Goal: Transaction & Acquisition: Download file/media

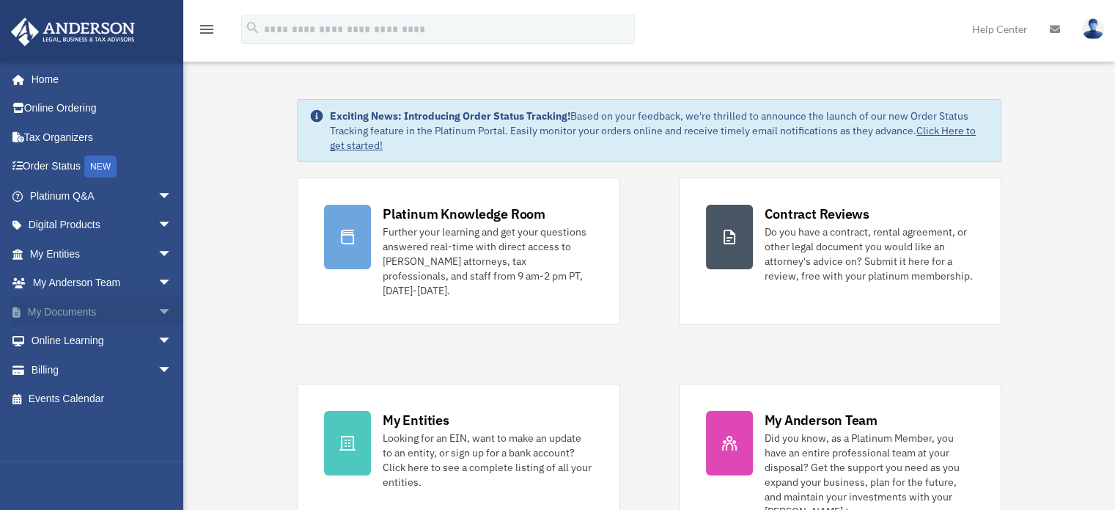
click at [158, 307] on span "arrow_drop_down" at bounding box center [172, 312] width 29 height 30
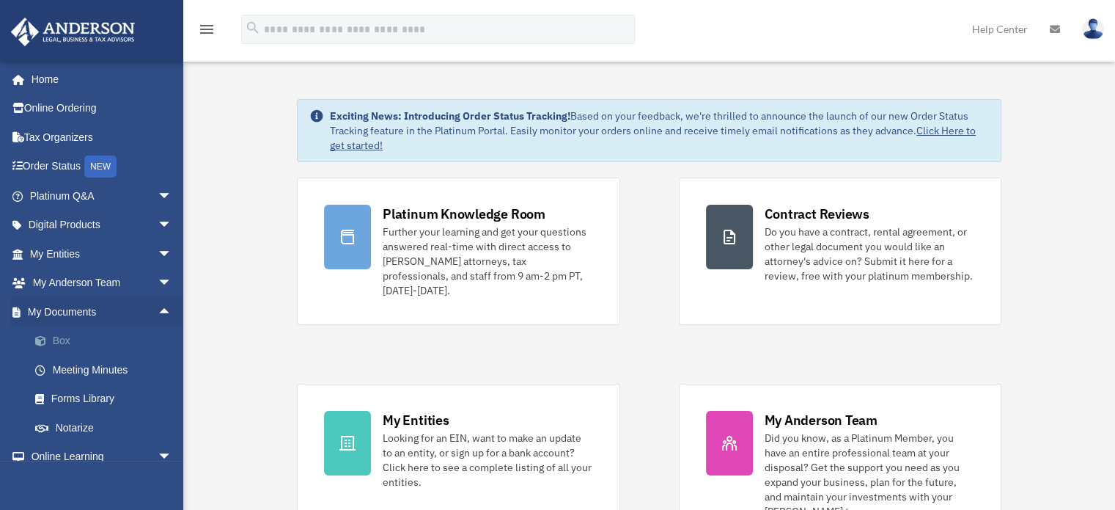
click at [65, 331] on link "Box" at bounding box center [108, 340] width 174 height 29
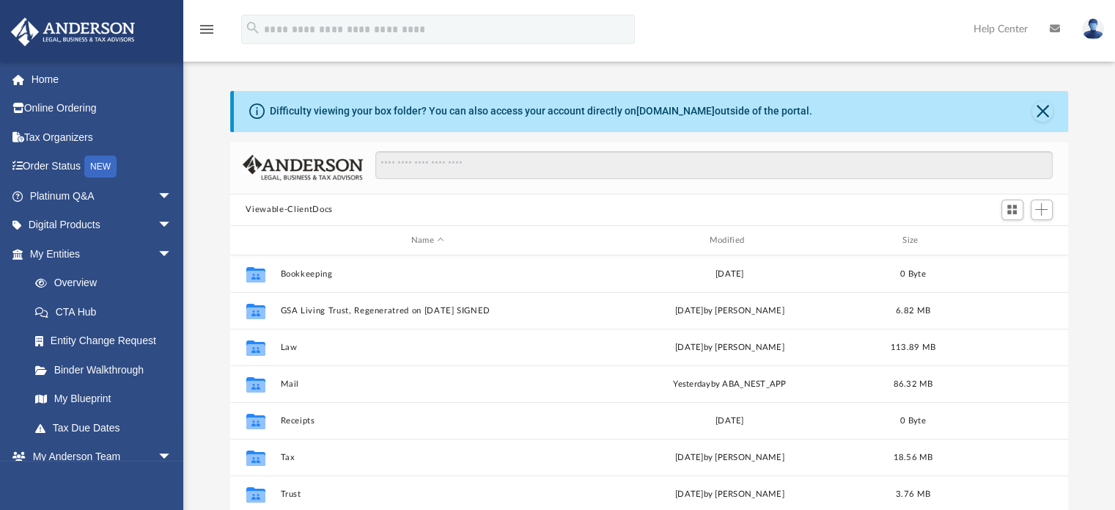
scroll to position [322, 827]
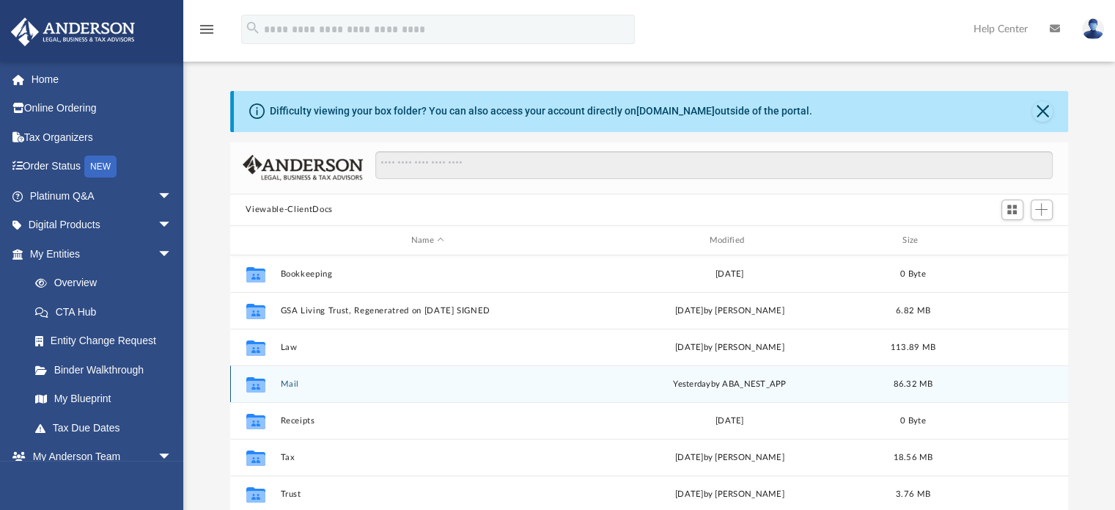
click at [292, 377] on div "Collaborated Folder Mail [DATE] by ABA_NEST_APP 86.32 MB" at bounding box center [649, 383] width 839 height 37
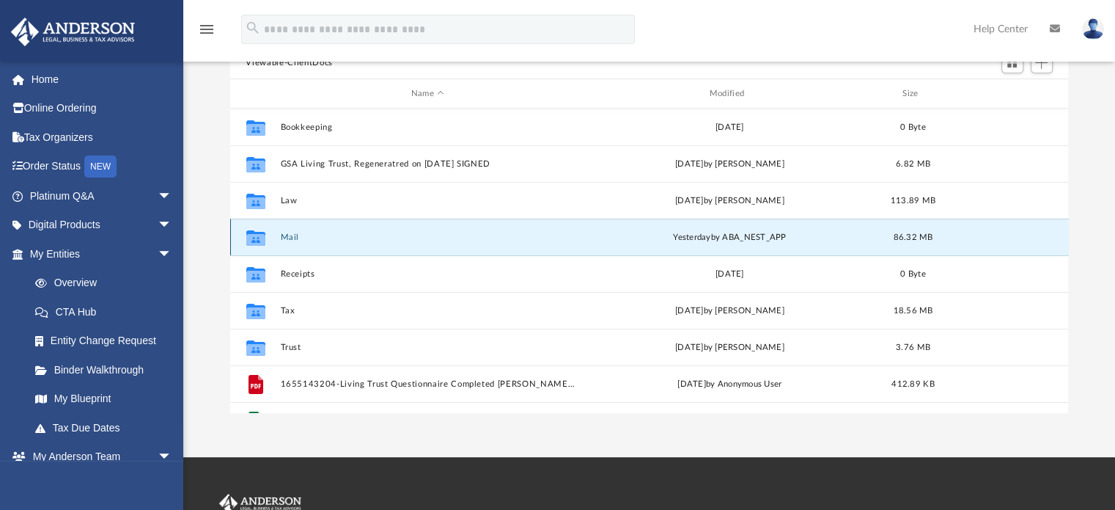
scroll to position [161, 0]
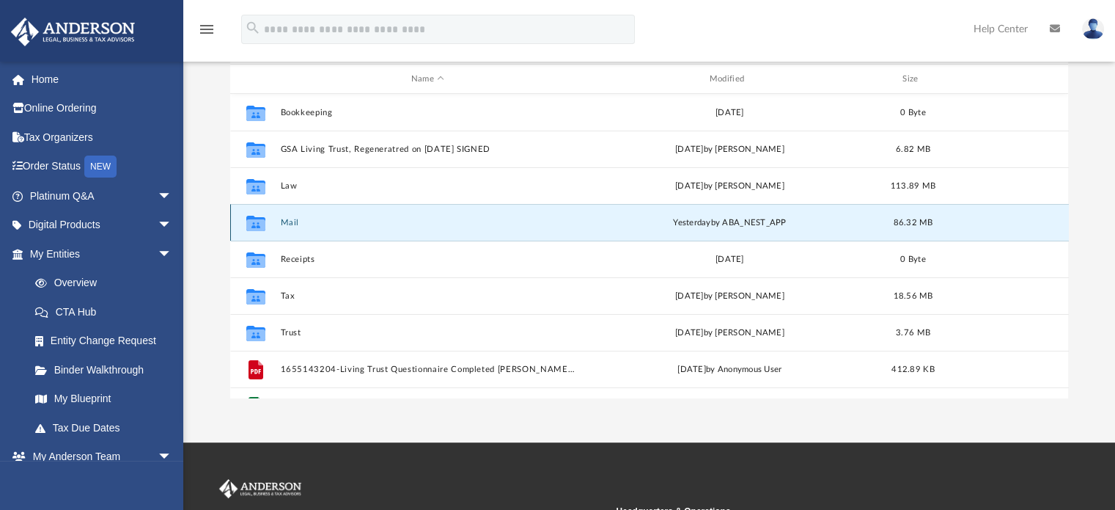
click at [288, 225] on button "Mail" at bounding box center [428, 223] width 296 height 10
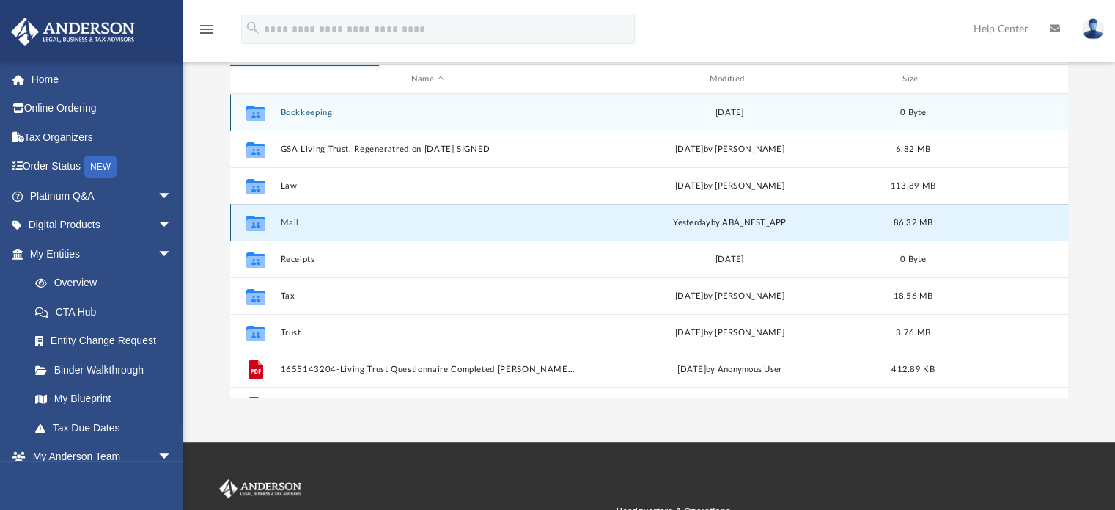
scroll to position [276, 827]
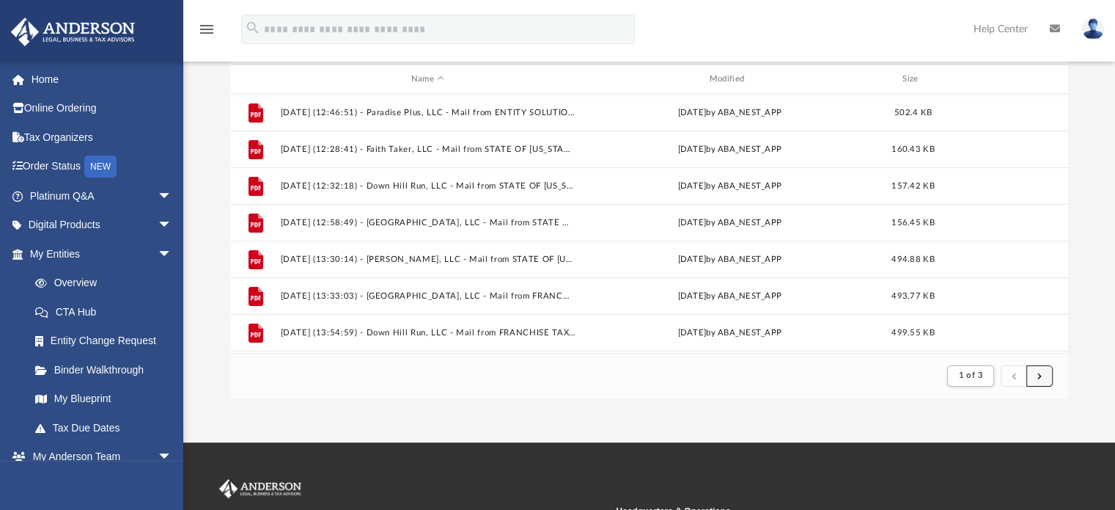
click at [1046, 372] on button "submit" at bounding box center [1040, 375] width 26 height 21
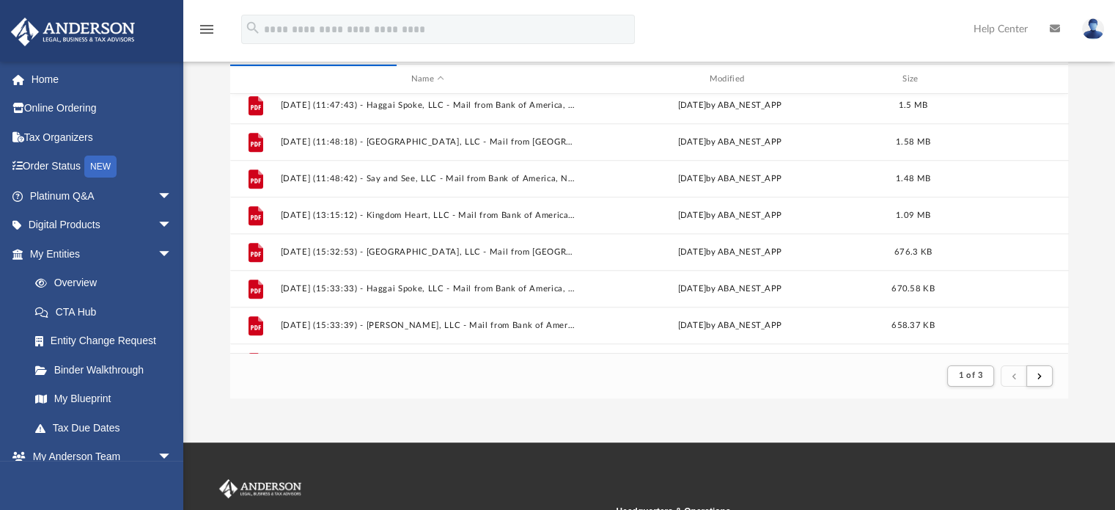
scroll to position [1575, 0]
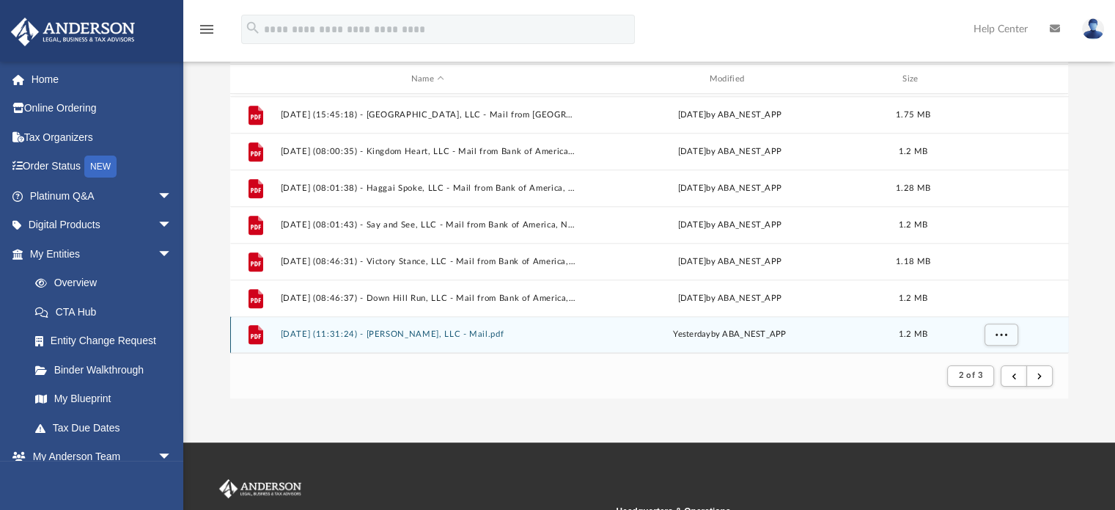
click at [384, 333] on button "2025.08.20 (11:31:24) - Faith Taker, LLC - Mail.pdf" at bounding box center [428, 335] width 296 height 10
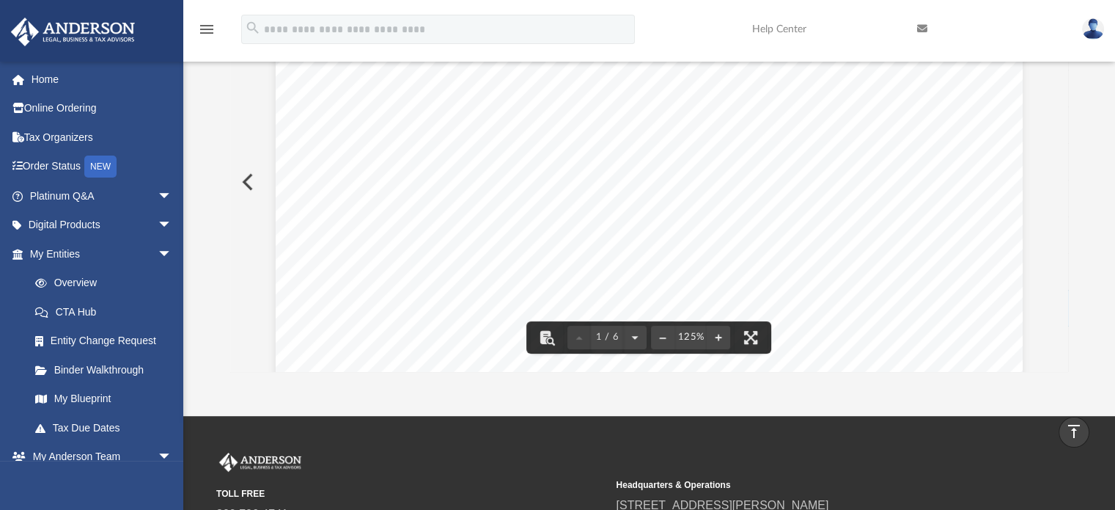
scroll to position [186, 0]
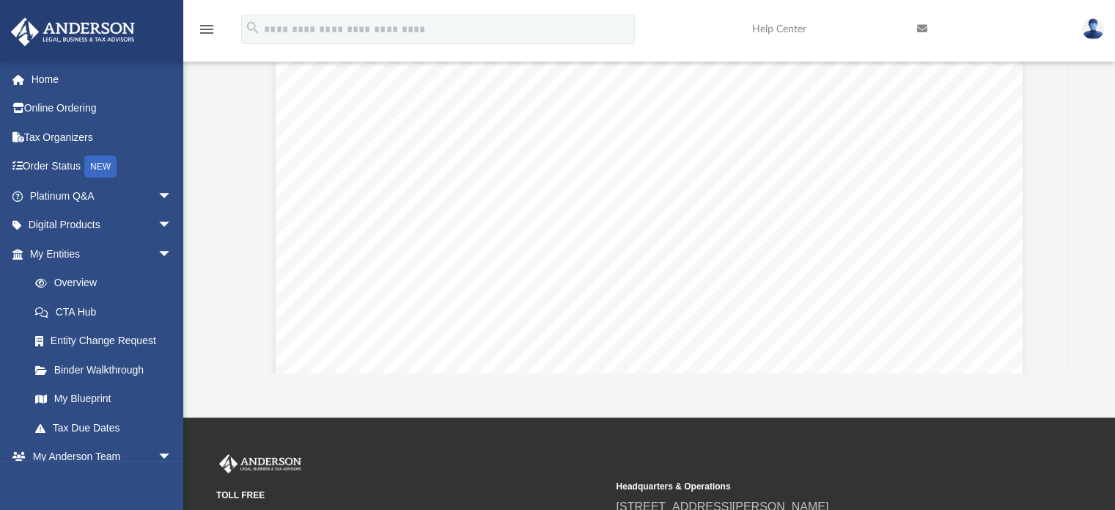
drag, startPoint x: 1108, startPoint y: 170, endPoint x: 1109, endPoint y: 99, distance: 71.1
click at [1109, 99] on div "Difficulty viewing your box folder? You can also access your account directly o…" at bounding box center [649, 139] width 932 height 469
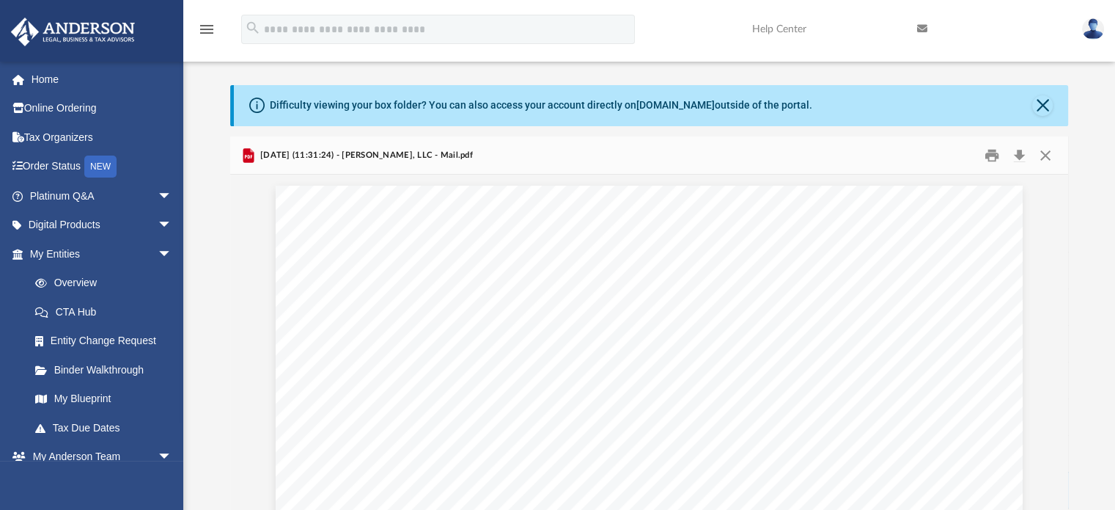
scroll to position [0, 0]
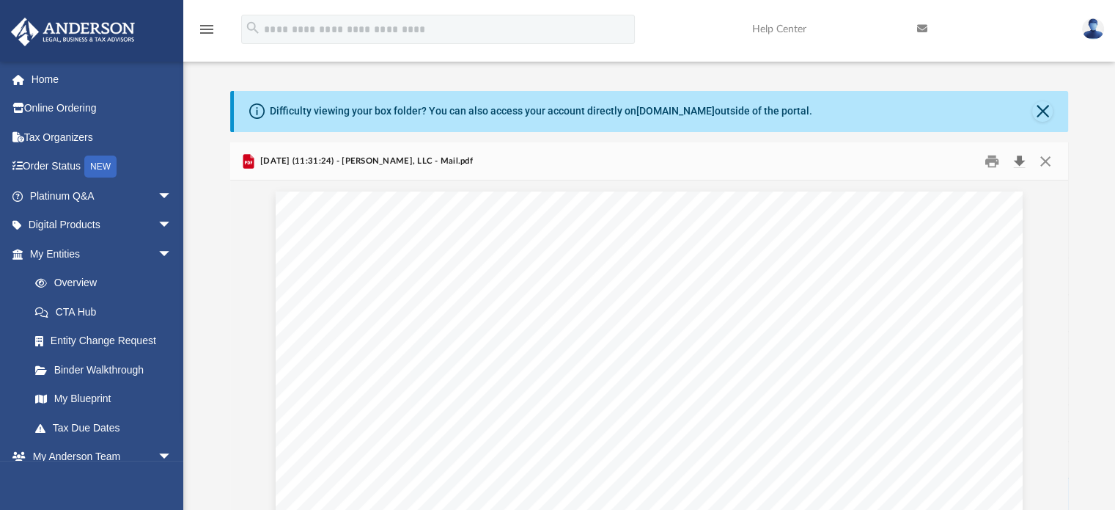
click at [1021, 158] on button "Download" at bounding box center [1020, 161] width 26 height 23
click at [1044, 161] on button "Close" at bounding box center [1046, 161] width 26 height 23
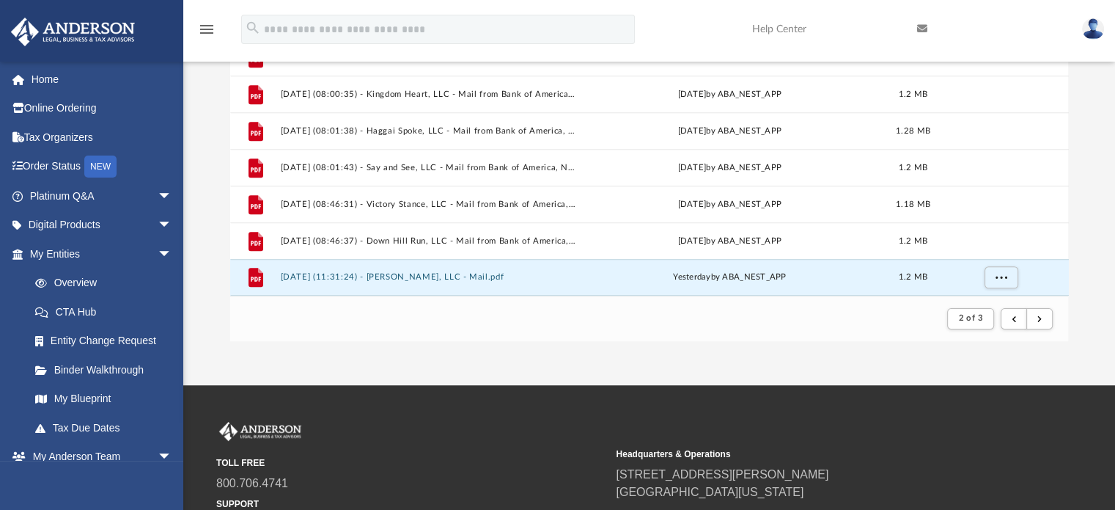
scroll to position [220, 0]
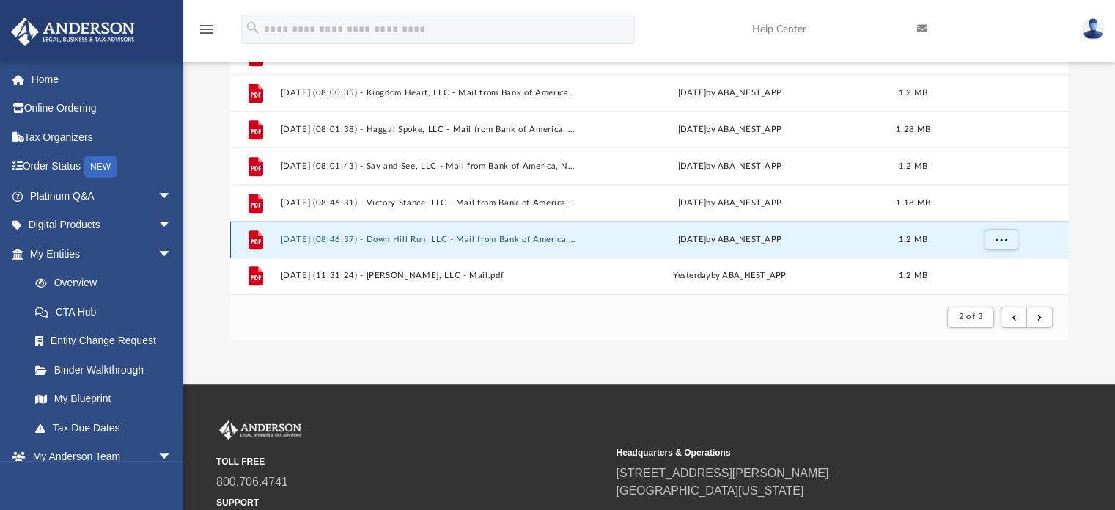
click at [546, 240] on button "2025.08.19 (08:46:37) - Down Hill Run, LLC - Mail from Bank of America, N.A..pdf" at bounding box center [428, 240] width 296 height 10
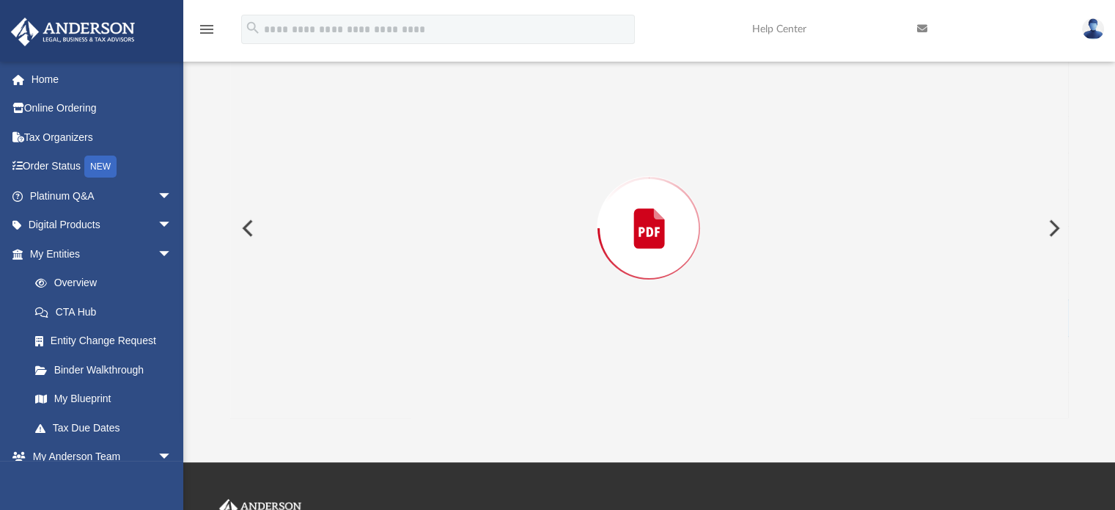
click at [777, 255] on div "Preview" at bounding box center [649, 228] width 839 height 378
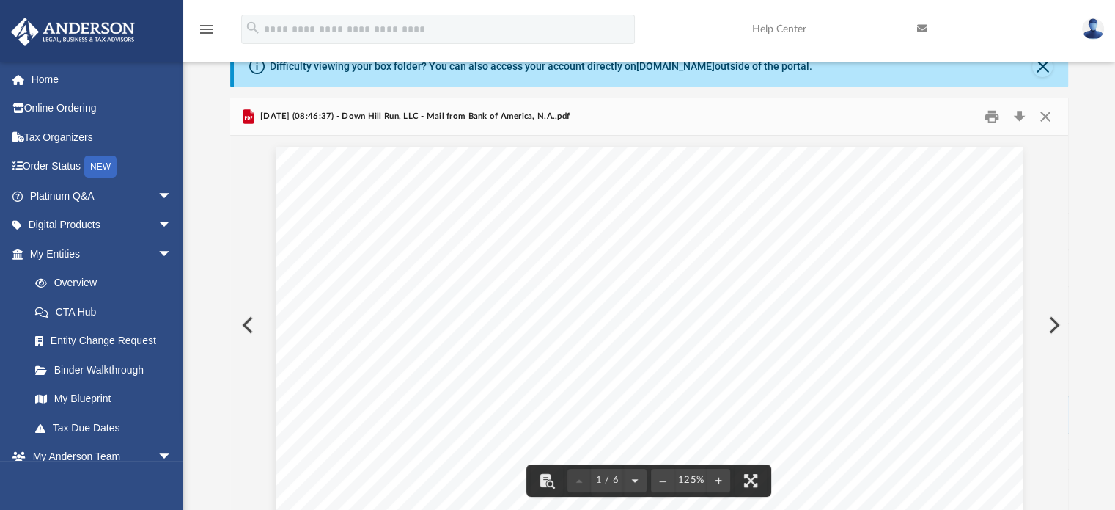
scroll to position [28, 0]
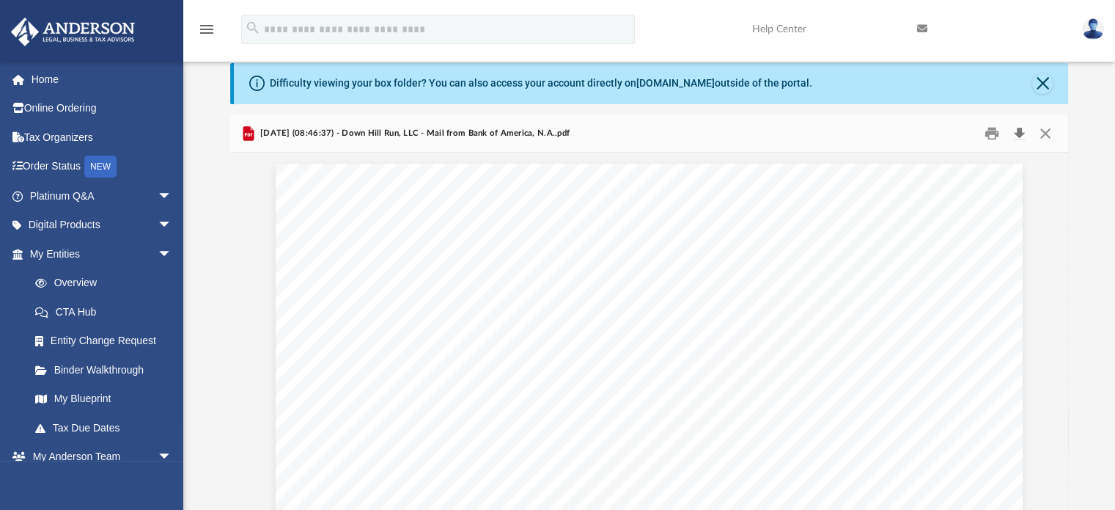
click at [1021, 137] on button "Download" at bounding box center [1020, 133] width 26 height 23
click at [1043, 84] on button "Close" at bounding box center [1043, 83] width 21 height 21
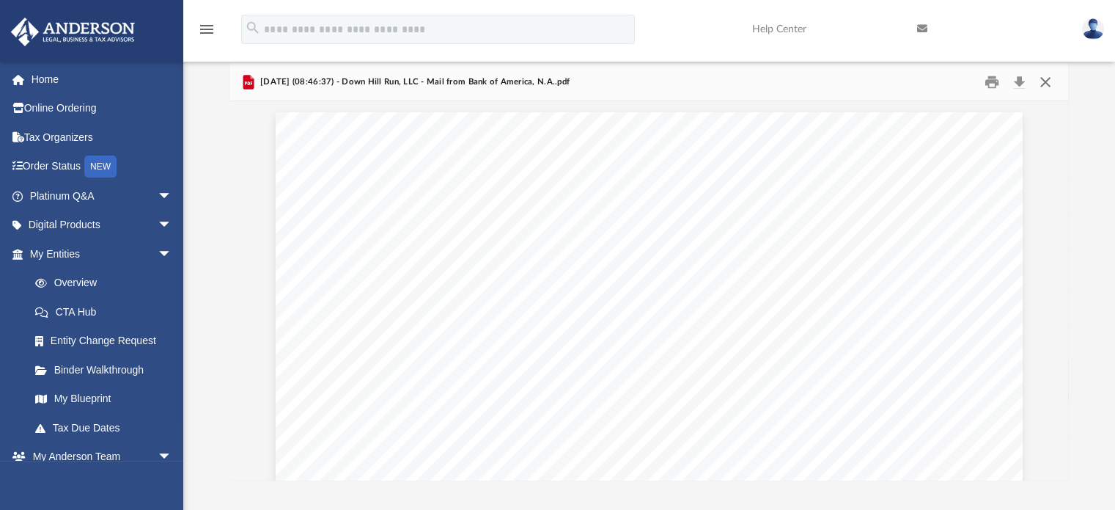
click at [1043, 84] on button "Close" at bounding box center [1046, 81] width 26 height 23
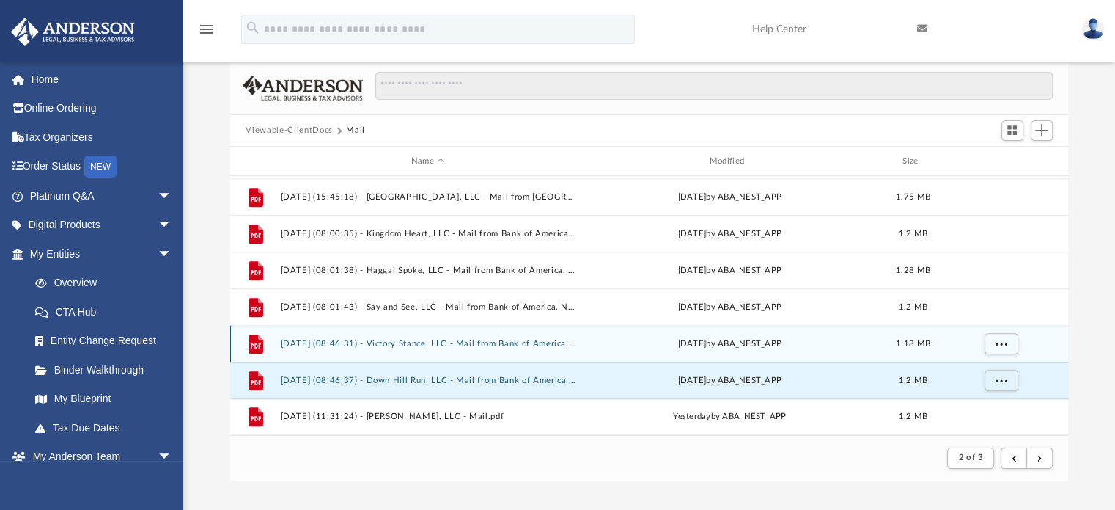
click at [446, 337] on div "File 2025.08.19 (08:46:31) - Victory Stance, LLC - Mail from Bank of America, N…" at bounding box center [649, 343] width 839 height 37
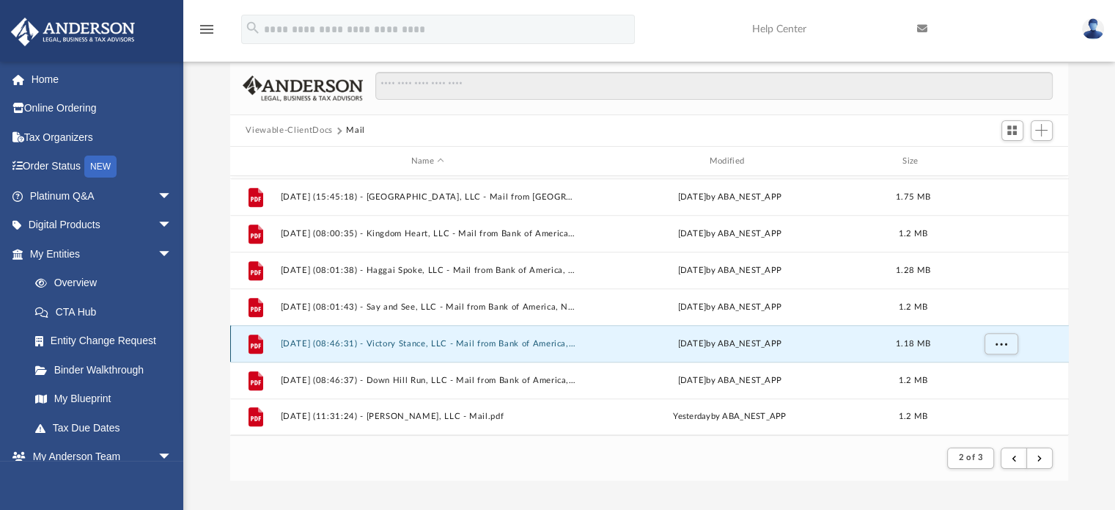
click at [543, 342] on button "2025.08.19 (08:46:31) - Victory Stance, LLC - Mail from Bank of America, N.A..p…" at bounding box center [428, 344] width 296 height 10
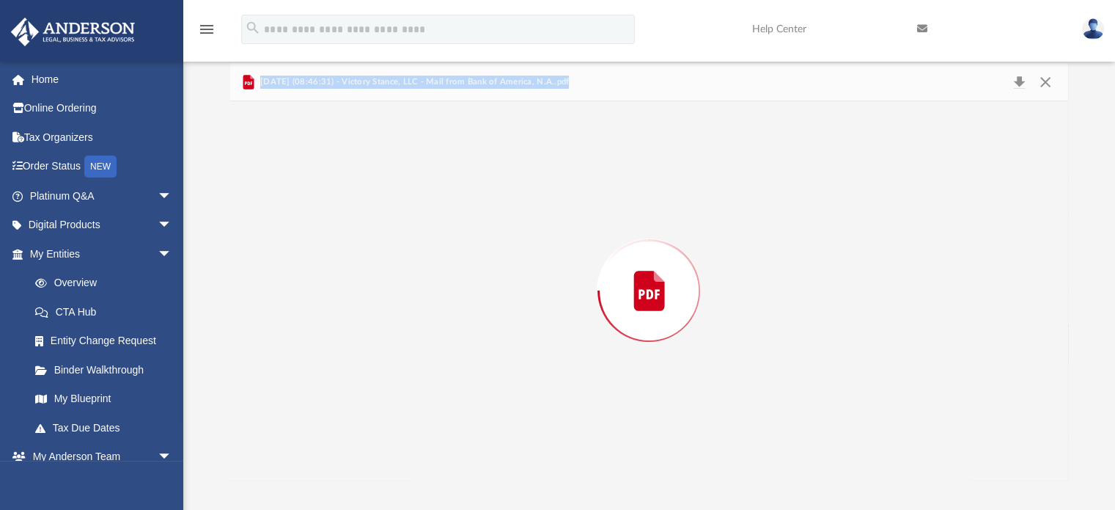
click at [543, 342] on div "Preview" at bounding box center [649, 290] width 839 height 378
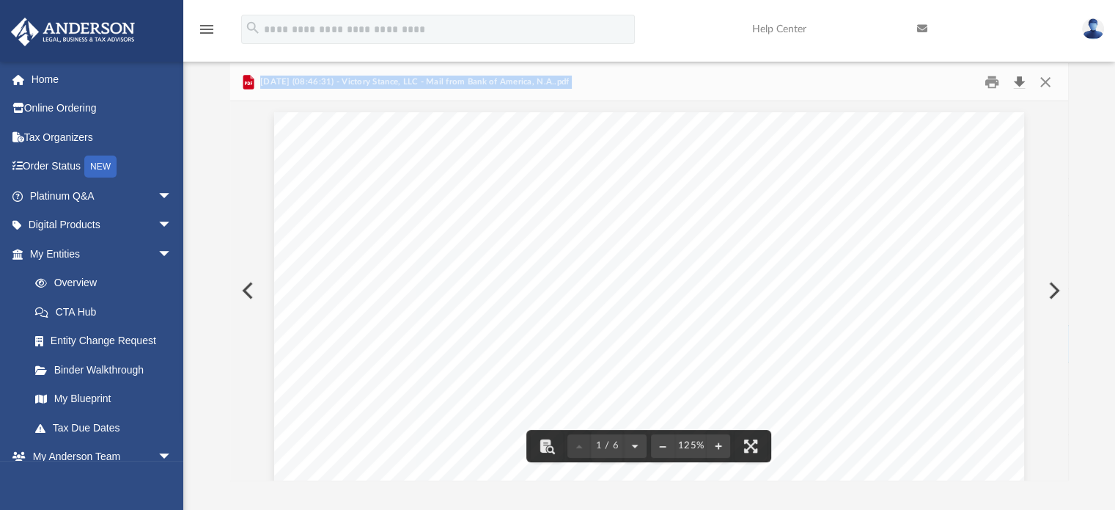
click at [1017, 81] on button "Download" at bounding box center [1020, 81] width 26 height 23
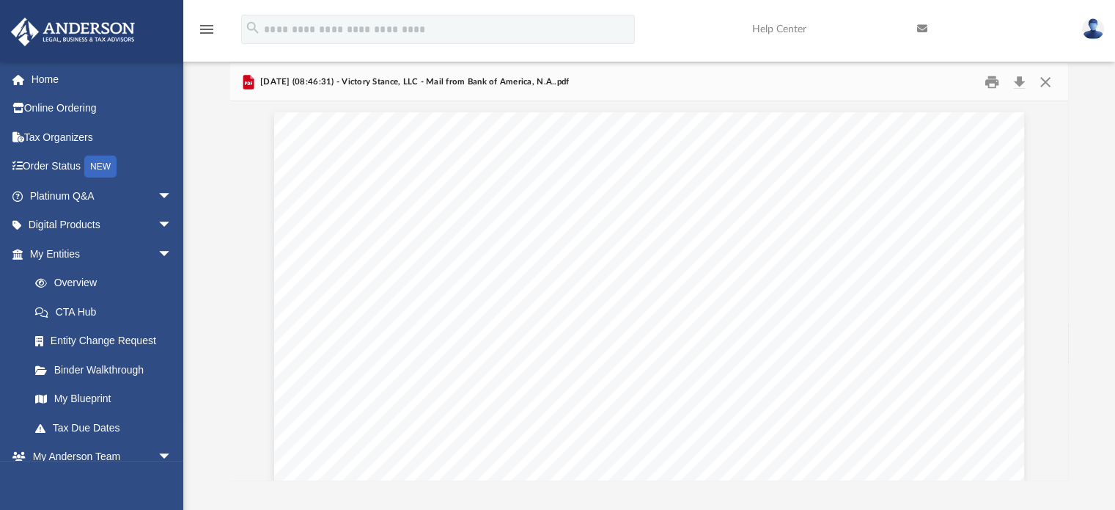
click at [1090, 246] on div "Difficulty viewing your box folder? You can also access your account directly o…" at bounding box center [649, 271] width 932 height 417
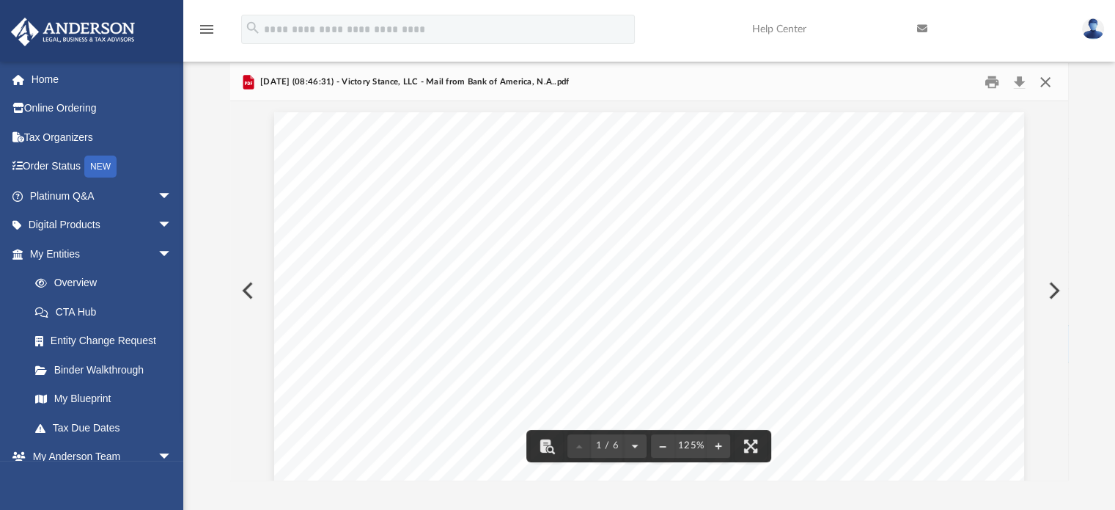
click at [1040, 77] on button "Close" at bounding box center [1046, 81] width 26 height 23
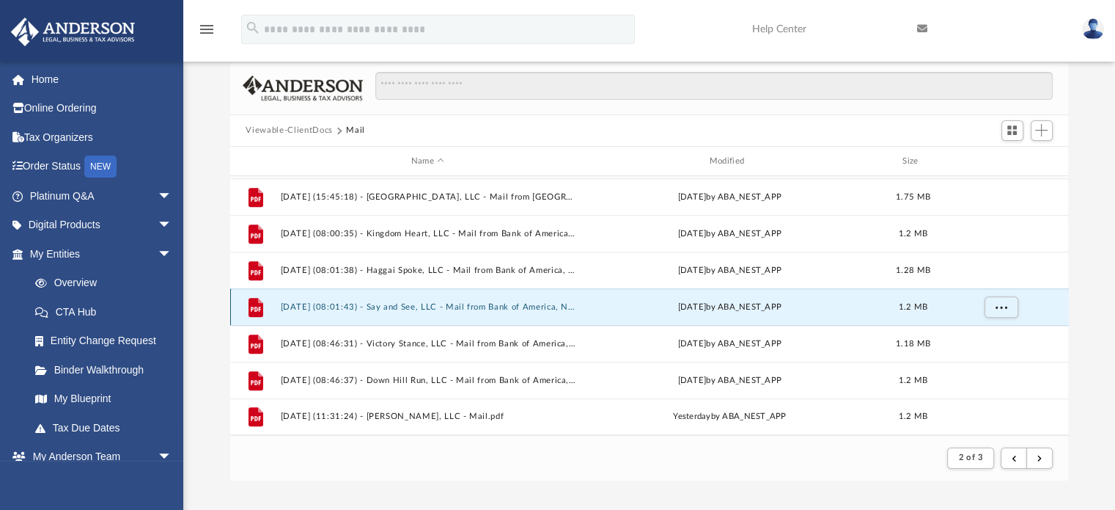
click at [481, 304] on button "2025.08.19 (08:01:43) - Say and See, LLC - Mail from Bank of America, N.A..pdf" at bounding box center [428, 307] width 296 height 10
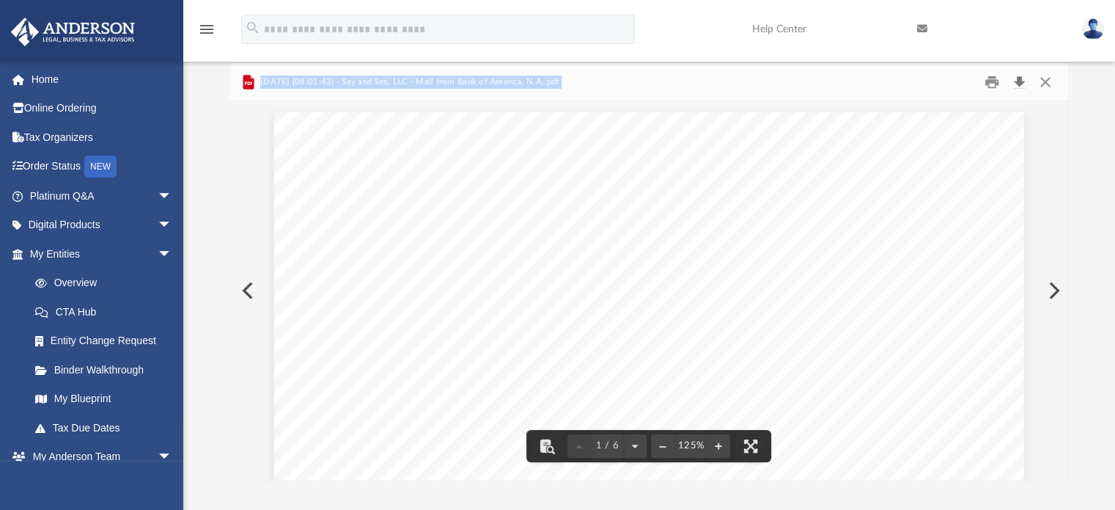
click at [1019, 80] on button "Download" at bounding box center [1020, 81] width 26 height 23
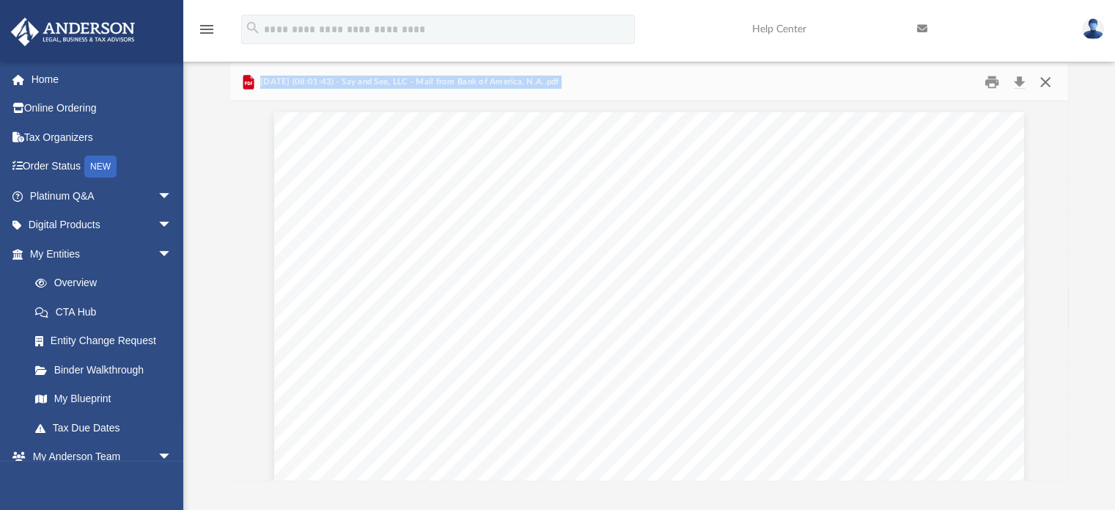
click at [1047, 81] on button "Close" at bounding box center [1046, 81] width 26 height 23
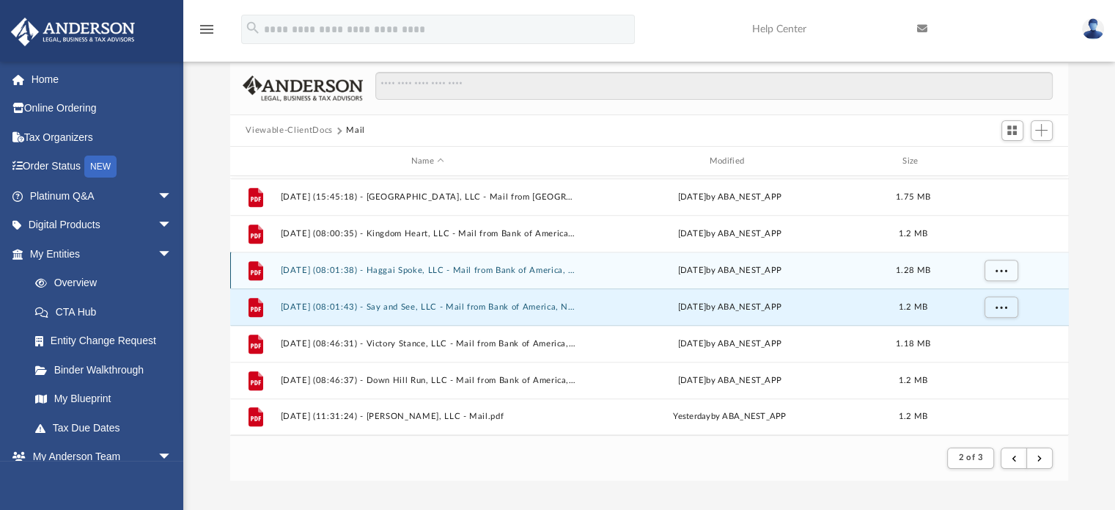
click at [453, 263] on div "File 2025.08.19 (08:01:38) - Haggai Spoke, LLC - Mail from Bank of America, N.A…" at bounding box center [649, 270] width 839 height 37
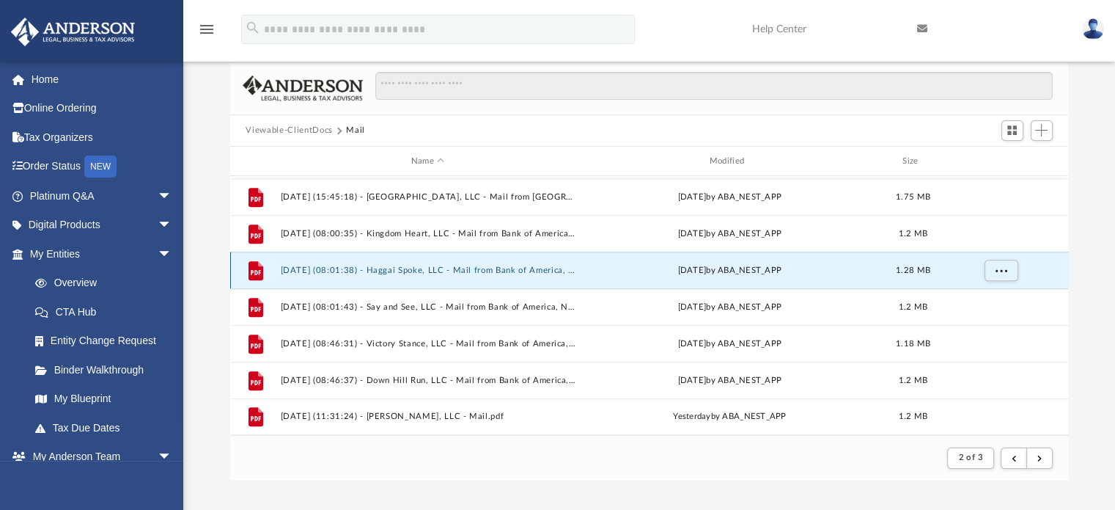
click at [463, 271] on button "2025.08.19 (08:01:38) - Haggai Spoke, LLC - Mail from Bank of America, N.A..pdf" at bounding box center [428, 270] width 296 height 10
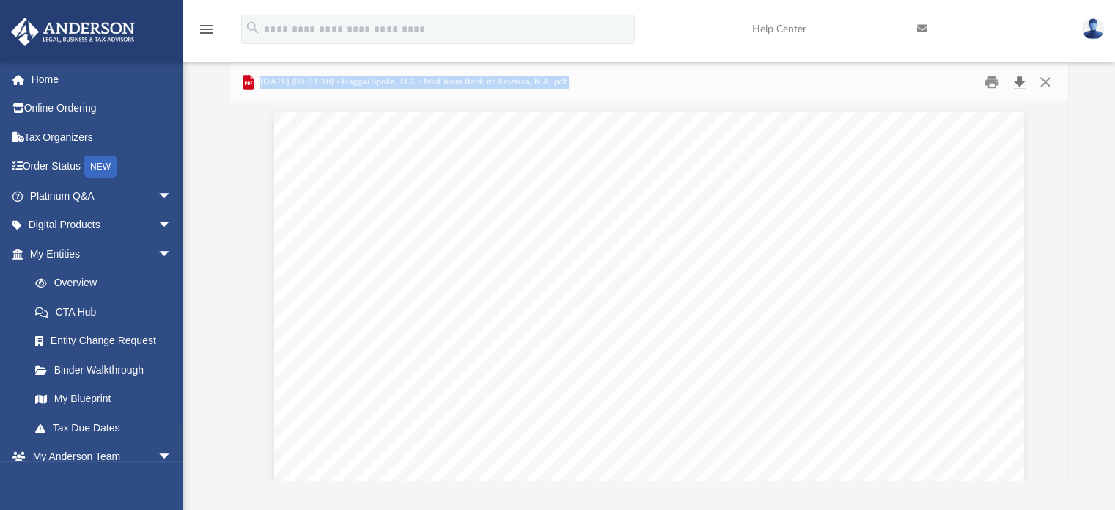
click at [1018, 83] on button "Download" at bounding box center [1020, 81] width 26 height 23
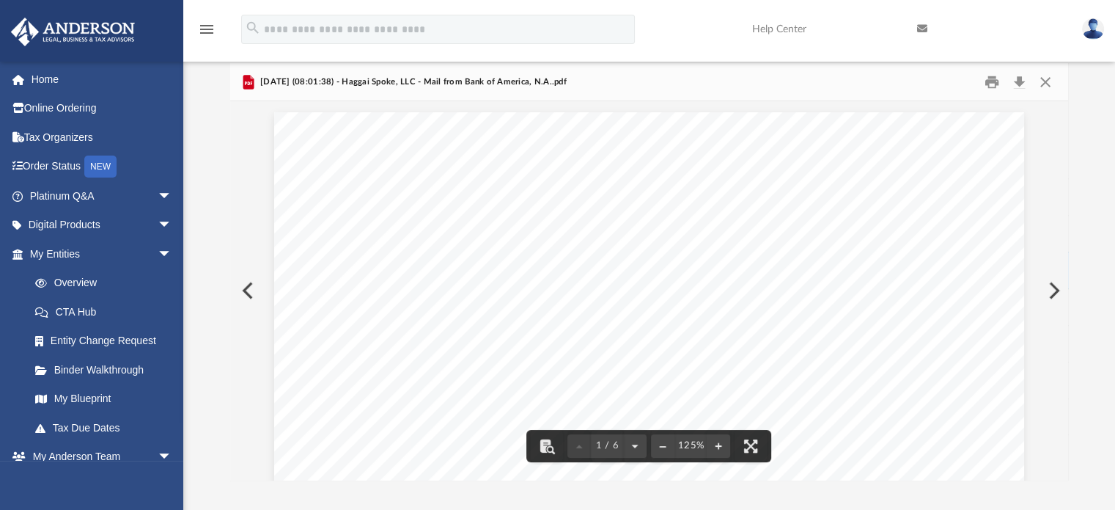
click at [1102, 287] on div "Difficulty viewing your box folder? You can also access your account directly o…" at bounding box center [649, 271] width 932 height 417
click at [1052, 84] on button "Close" at bounding box center [1046, 81] width 26 height 23
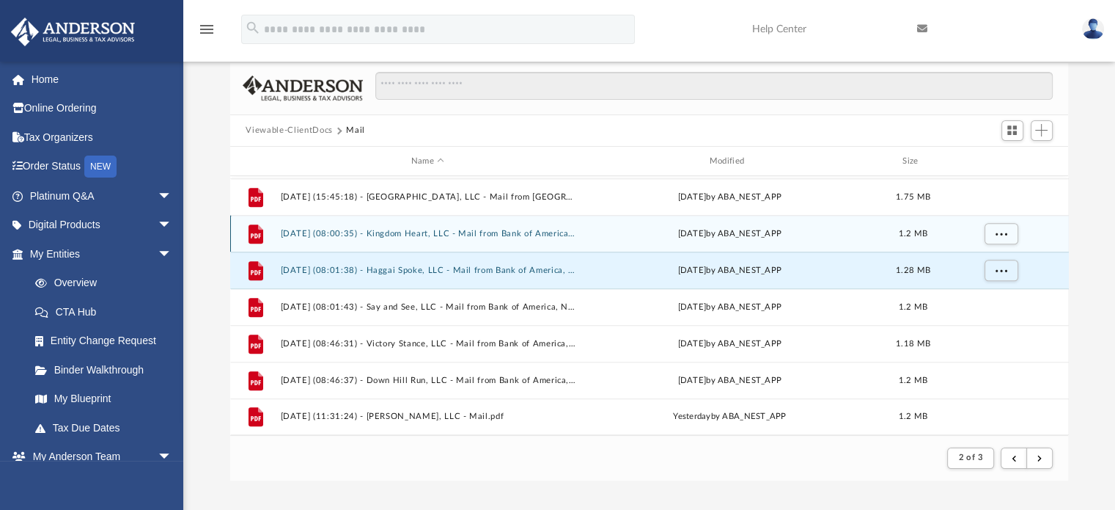
click at [519, 232] on button "2025.08.19 (08:00:35) - Kingdom Heart, LLC - Mail from Bank of America, N.A..pdf" at bounding box center [428, 234] width 296 height 10
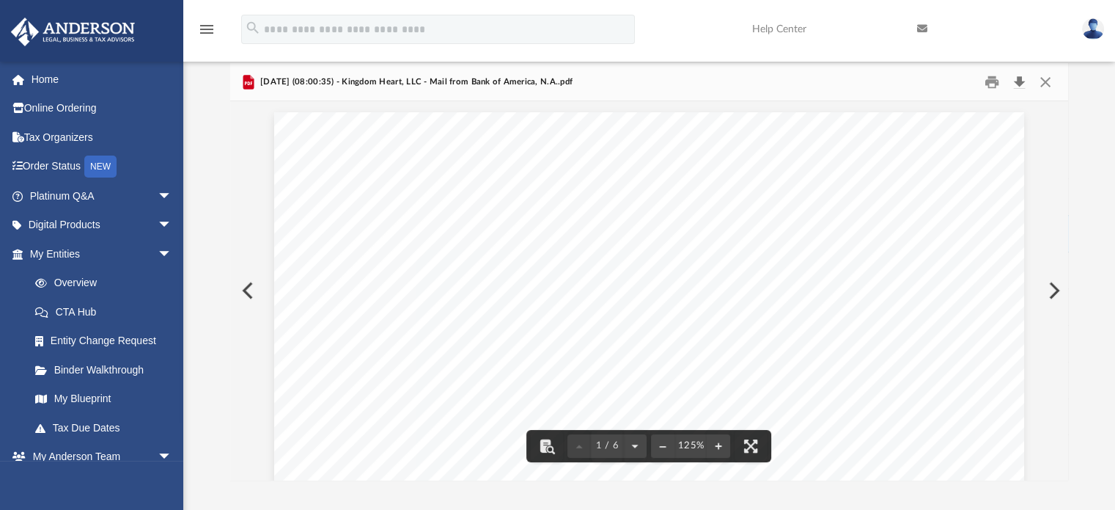
click at [1022, 78] on button "Download" at bounding box center [1020, 81] width 26 height 23
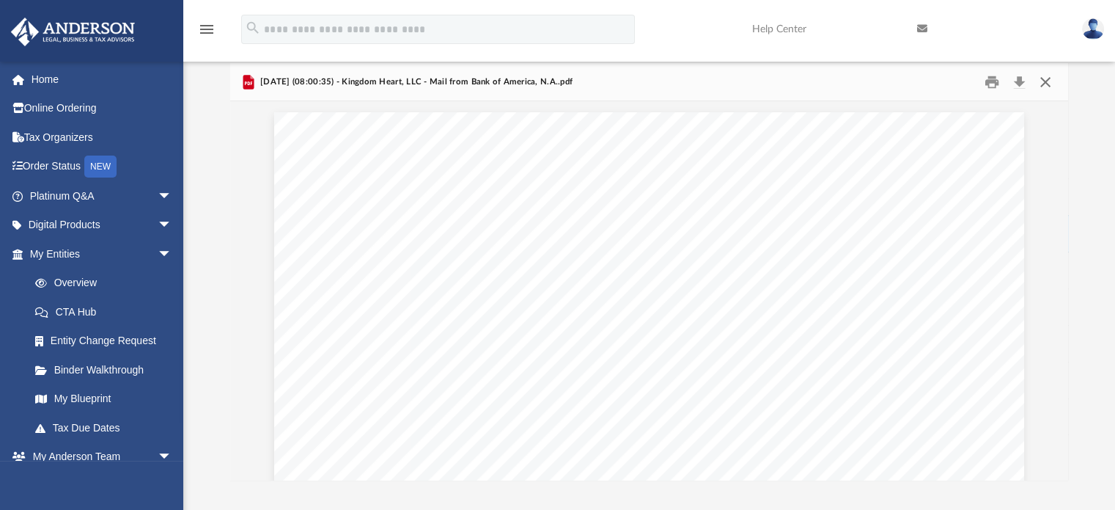
click at [1047, 81] on button "Close" at bounding box center [1046, 81] width 26 height 23
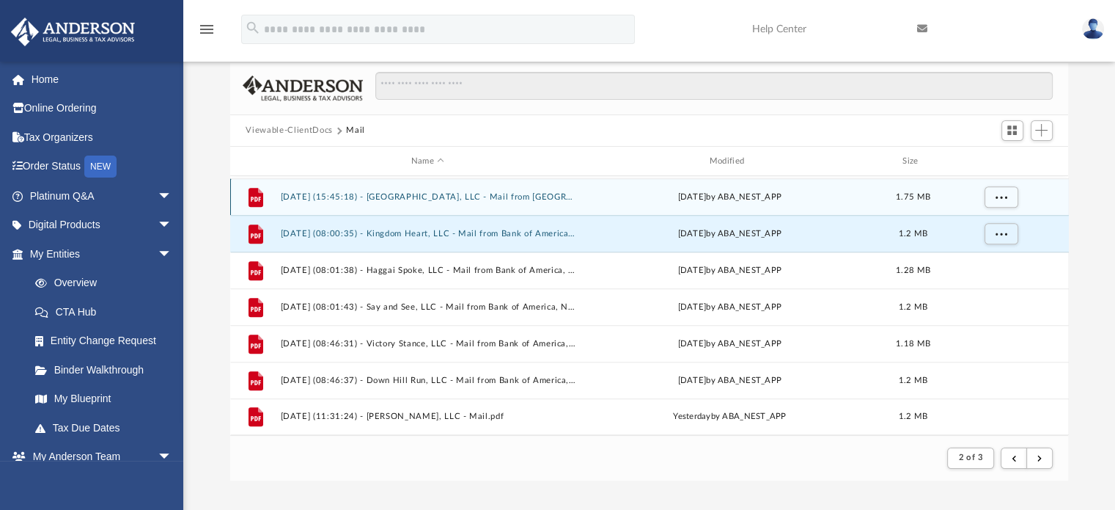
click at [472, 198] on button "2025.08.18 (15:45:18) - Grand Plaza Hesperia, LLC - Mail from Bank of America, …" at bounding box center [428, 197] width 296 height 10
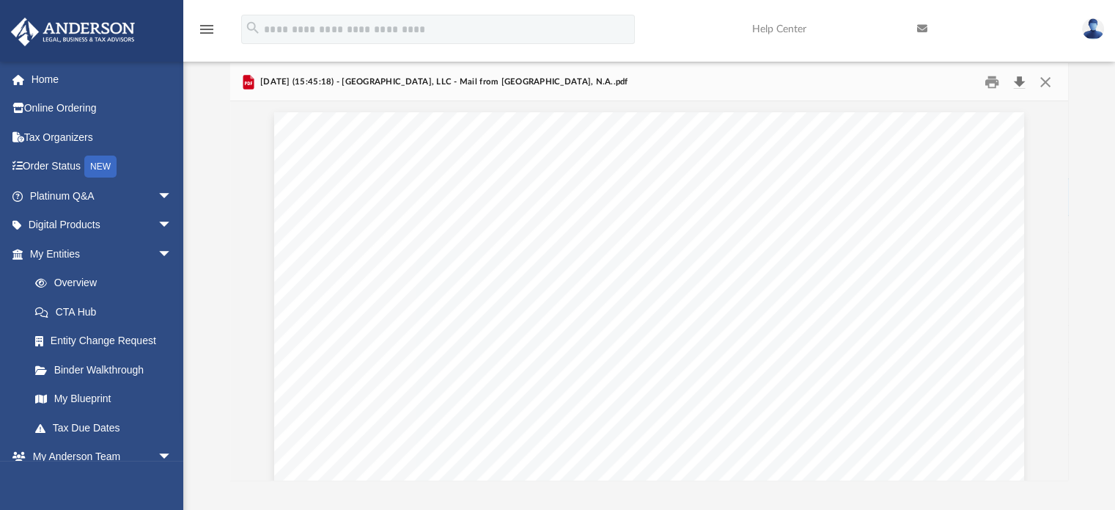
click at [1024, 78] on button "Download" at bounding box center [1020, 81] width 26 height 23
click at [1047, 80] on button "Close" at bounding box center [1046, 81] width 26 height 23
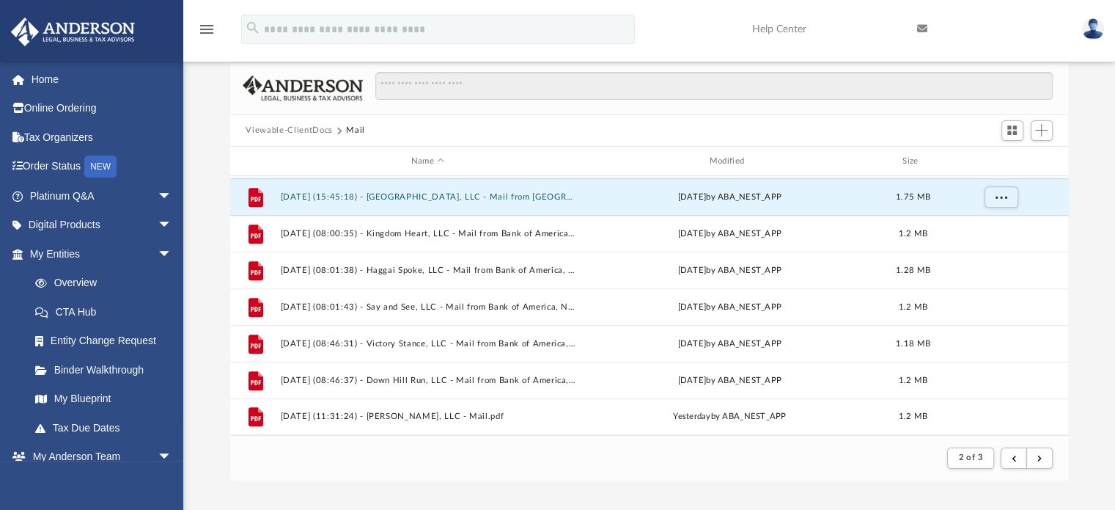
click at [1095, 187] on div "Difficulty viewing your box folder? You can also access your account directly o…" at bounding box center [649, 271] width 932 height 417
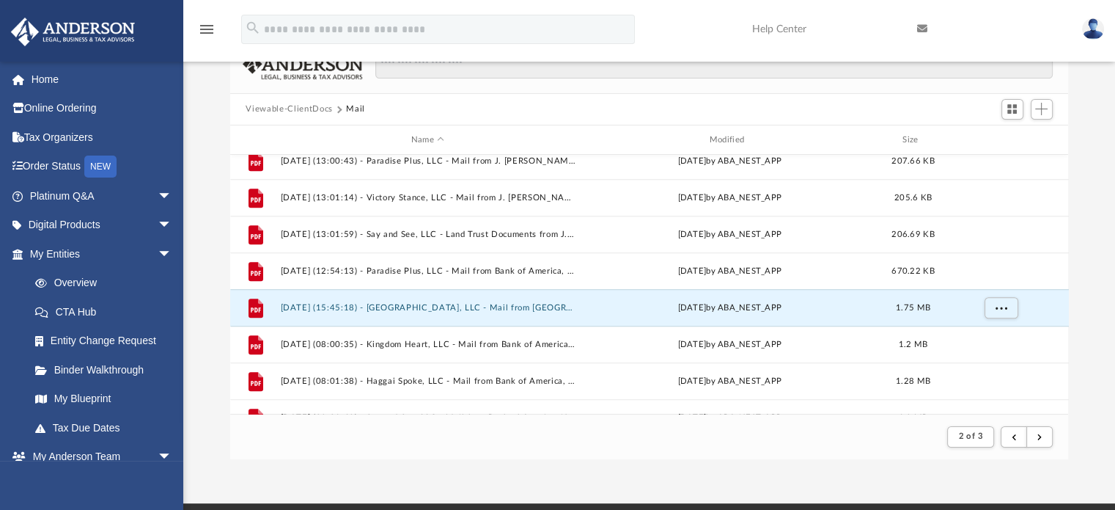
scroll to position [1437, 0]
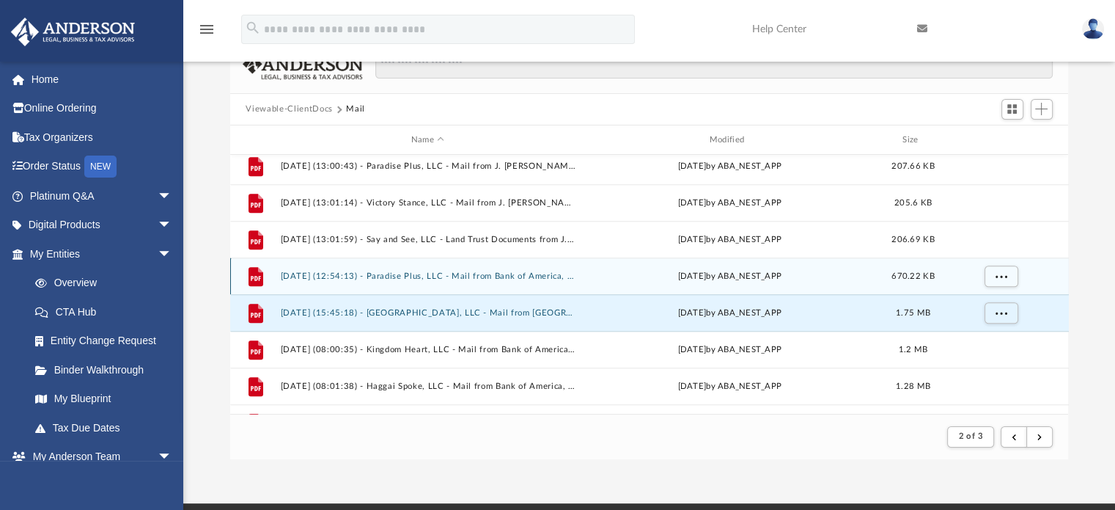
click at [510, 277] on button "2025.08.15 (12:54:13) - Paradise Plus, LLC - Mail from Bank of America, N.A..pdf" at bounding box center [428, 276] width 296 height 10
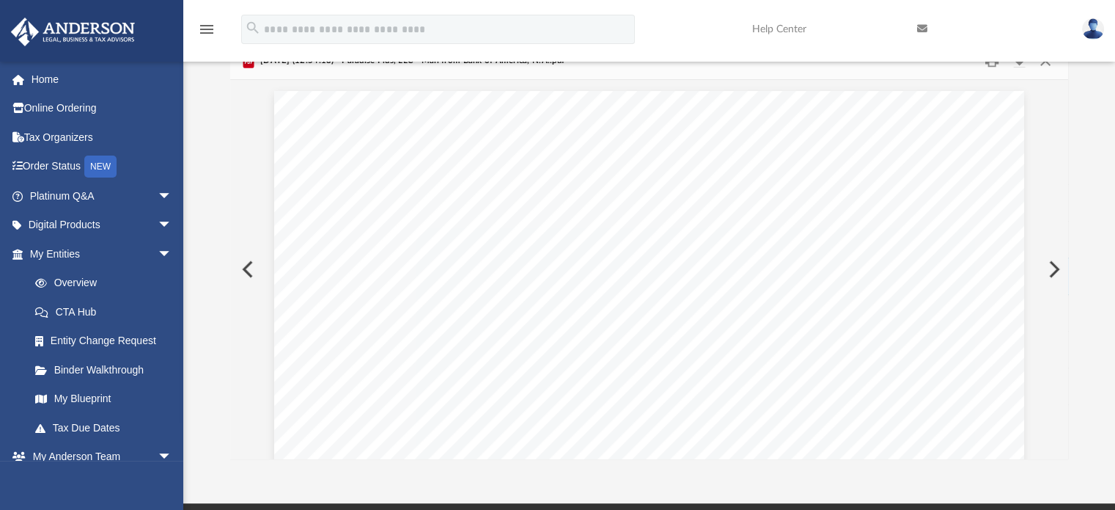
click at [1020, 61] on nav "menu search Site Menu add imagealexis@hotmail.com My Profile Reset Password Log…" at bounding box center [557, 31] width 1115 height 62
click at [1023, 63] on button "Download" at bounding box center [1020, 60] width 26 height 23
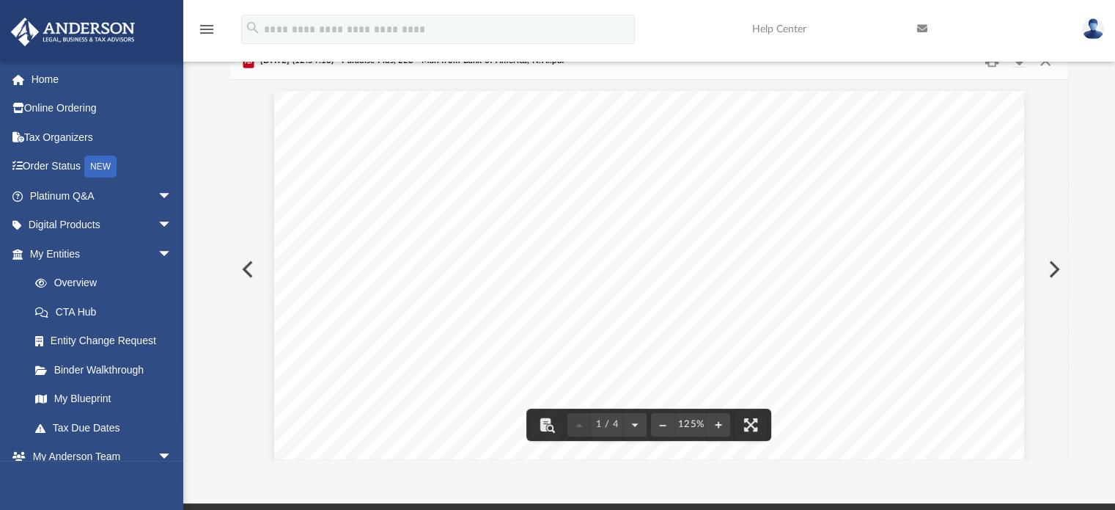
click at [1096, 102] on div "Difficulty viewing your box folder? You can also access your account directly o…" at bounding box center [649, 250] width 932 height 417
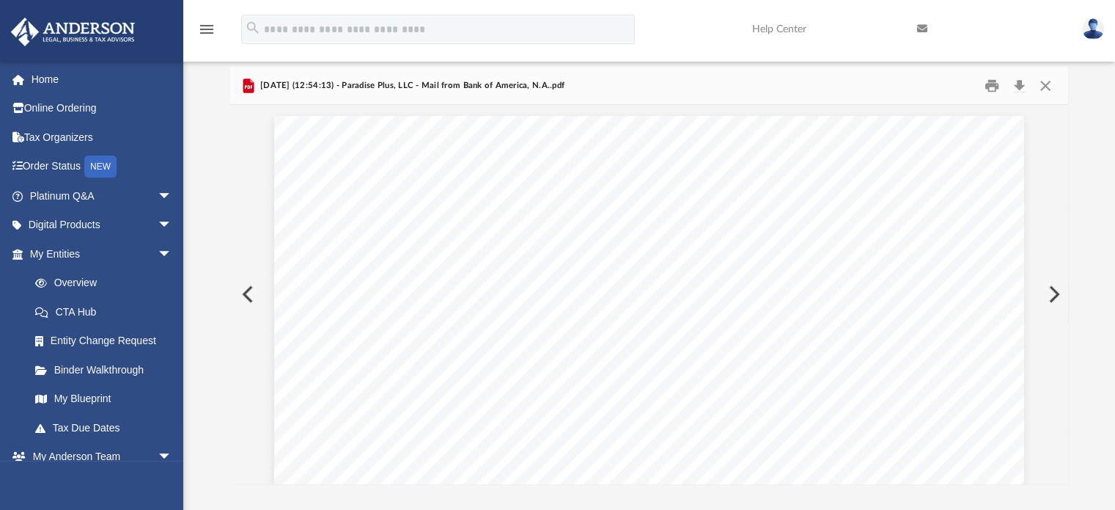
scroll to position [20, 0]
click at [1044, 84] on button "Close" at bounding box center [1046, 89] width 26 height 23
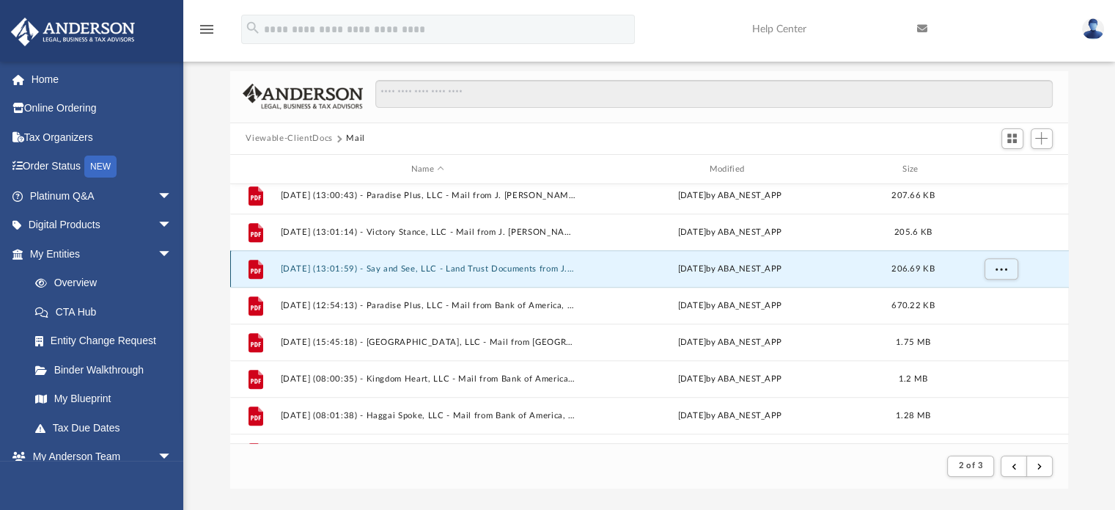
click at [481, 267] on button "2025.08.14 (13:01:59) - Say and See, LLC - Land Trust Documents from J. KEN DIA…" at bounding box center [428, 269] width 296 height 10
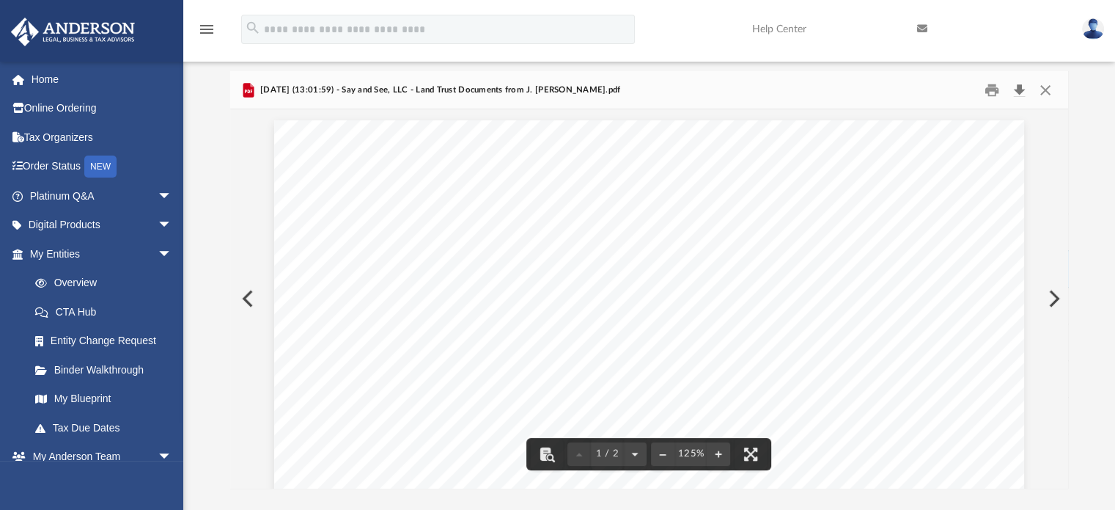
click at [1017, 90] on button "Download" at bounding box center [1020, 89] width 26 height 23
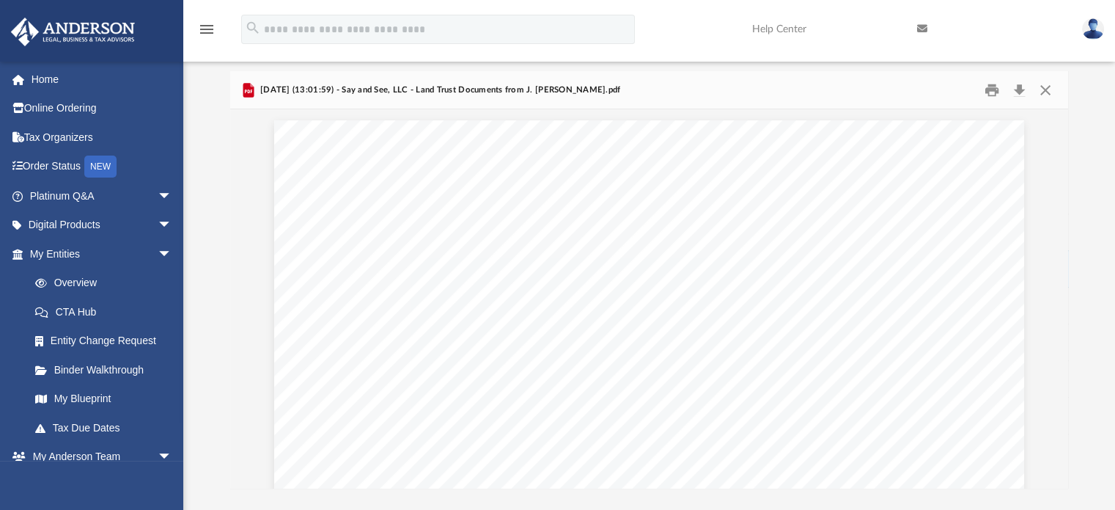
click at [1093, 139] on div "Difficulty viewing your box folder? You can also access your account directly o…" at bounding box center [649, 279] width 932 height 417
click at [1044, 87] on button "Close" at bounding box center [1046, 89] width 26 height 23
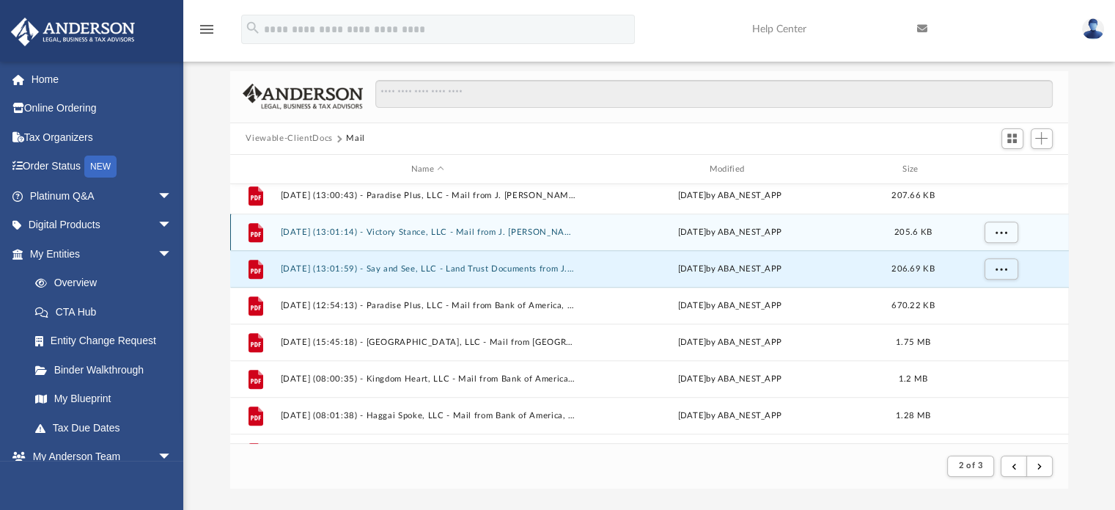
click at [491, 238] on div "File 2025.08.14 (13:01:14) - Victory Stance, LLC - Mail from J. KEN DIAZ.pdf Th…" at bounding box center [649, 231] width 839 height 37
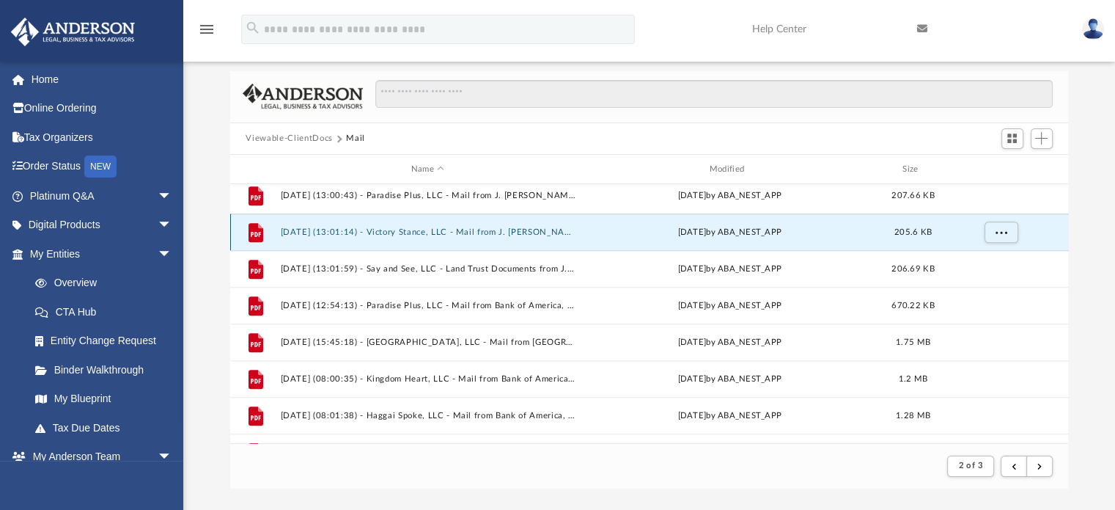
click at [501, 232] on button "2025.08.14 (13:01:14) - Victory Stance, LLC - Mail from J. KEN DIAZ.pdf" at bounding box center [428, 232] width 296 height 10
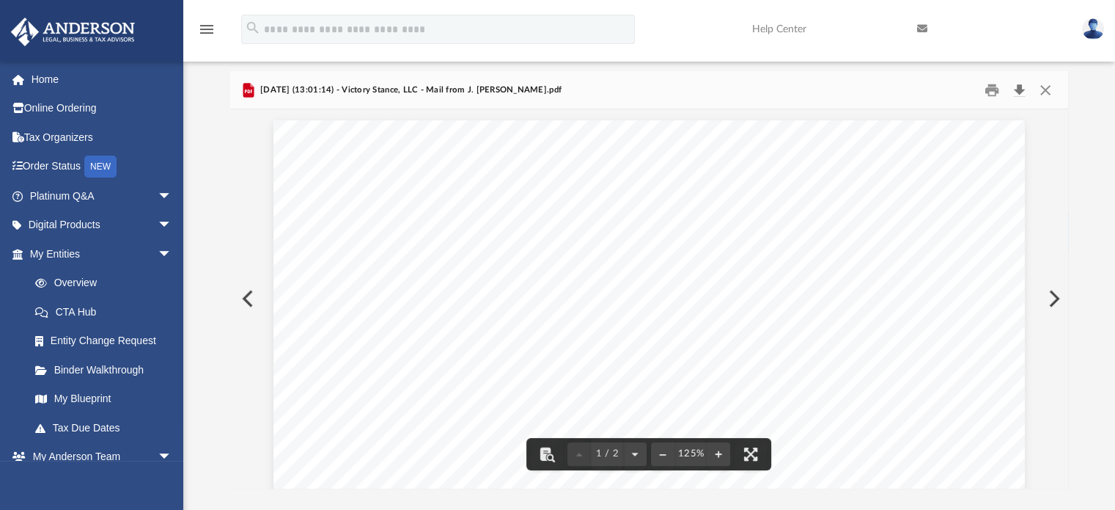
click at [1021, 85] on button "Download" at bounding box center [1020, 89] width 26 height 23
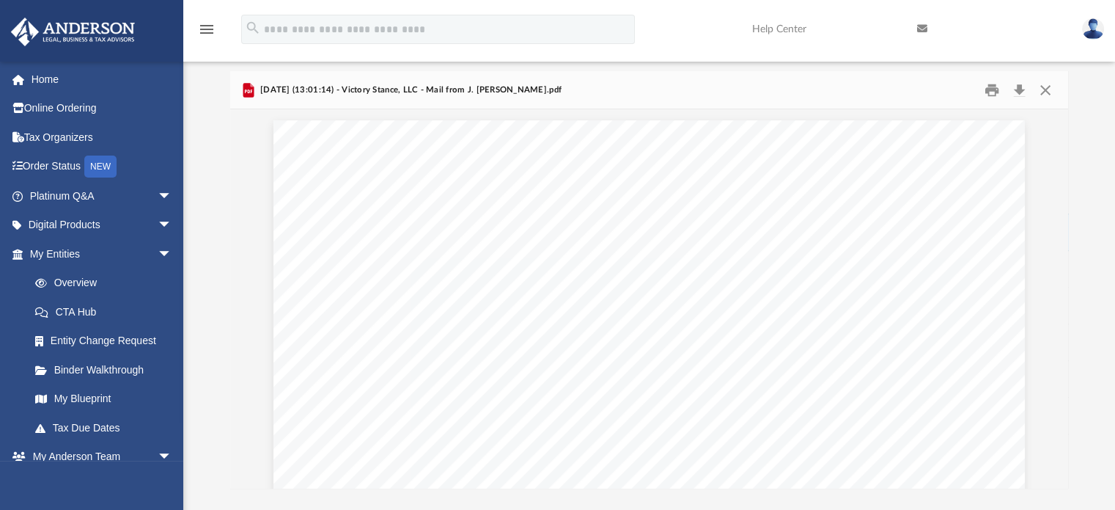
click at [1089, 111] on div "Difficulty viewing your box folder? You can also access your account directly o…" at bounding box center [649, 279] width 932 height 417
click at [1033, 86] on button "Close" at bounding box center [1046, 89] width 26 height 23
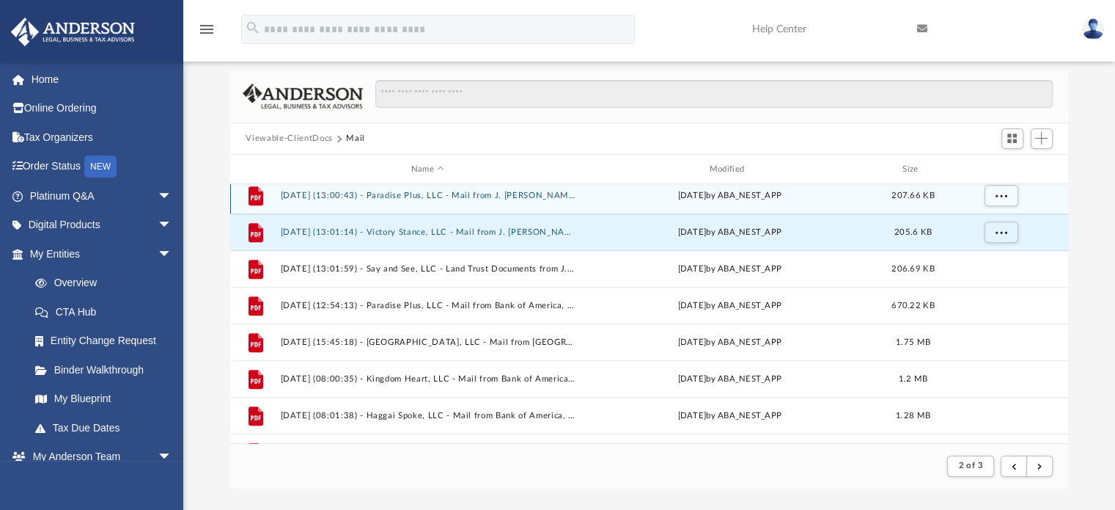
click at [546, 199] on div "File 2025.07.10 (15:48:27) - Victory Stance, LLC - Mail from Bank of America, N…" at bounding box center [649, 313] width 839 height 259
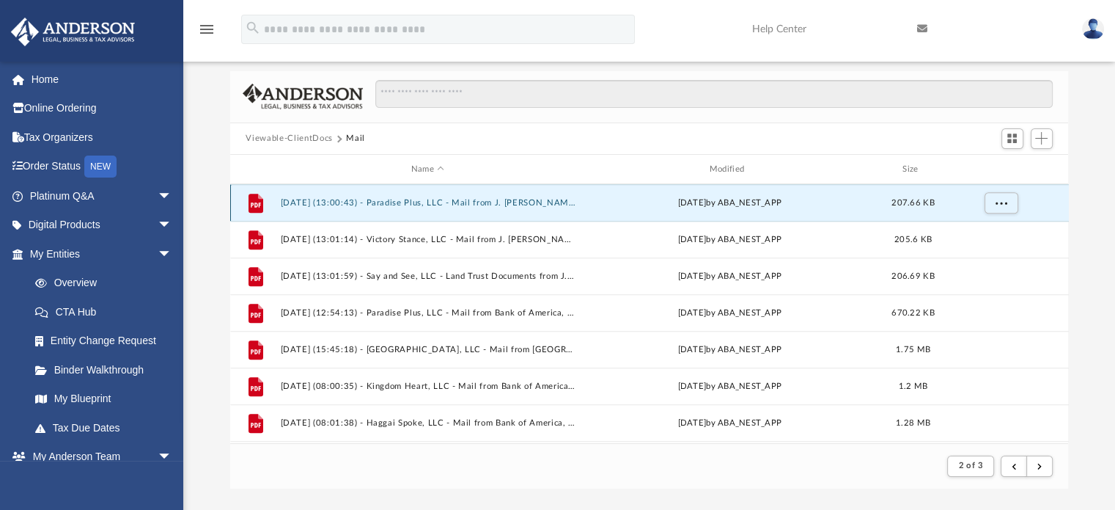
click at [511, 203] on button "2025.08.14 (13:00:43) - Paradise Plus, LLC - Mail from J. KEN DIAZ.pdf" at bounding box center [428, 203] width 296 height 10
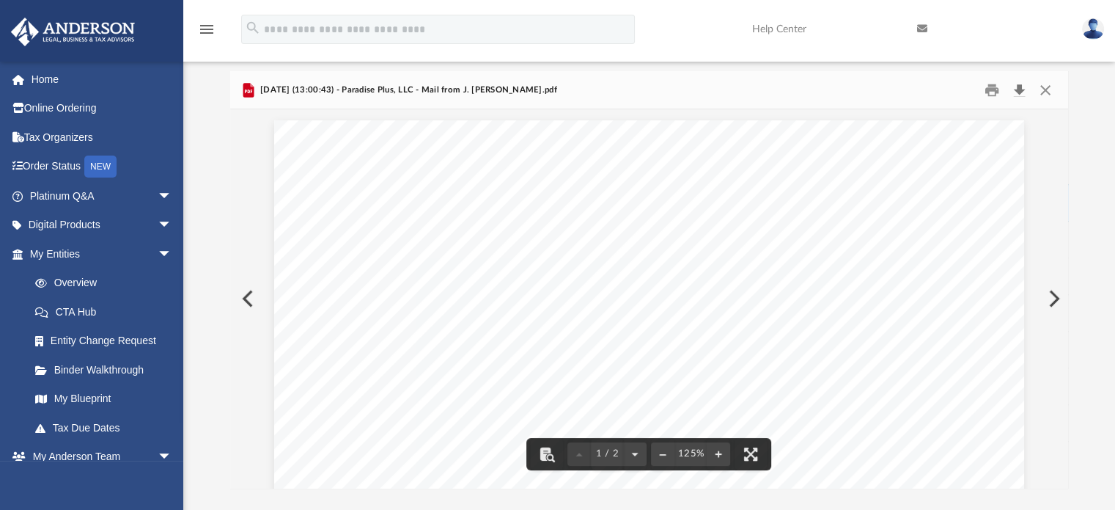
click at [1020, 88] on button "Download" at bounding box center [1020, 89] width 26 height 23
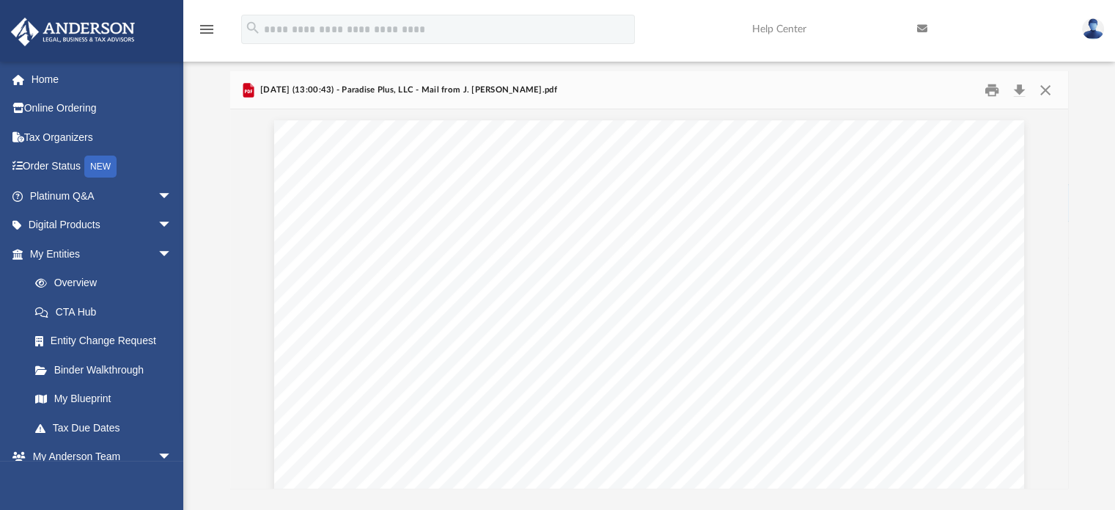
click at [1106, 110] on div "Difficulty viewing your box folder? You can also access your account directly o…" at bounding box center [649, 279] width 932 height 417
click at [1047, 93] on button "Close" at bounding box center [1046, 89] width 26 height 23
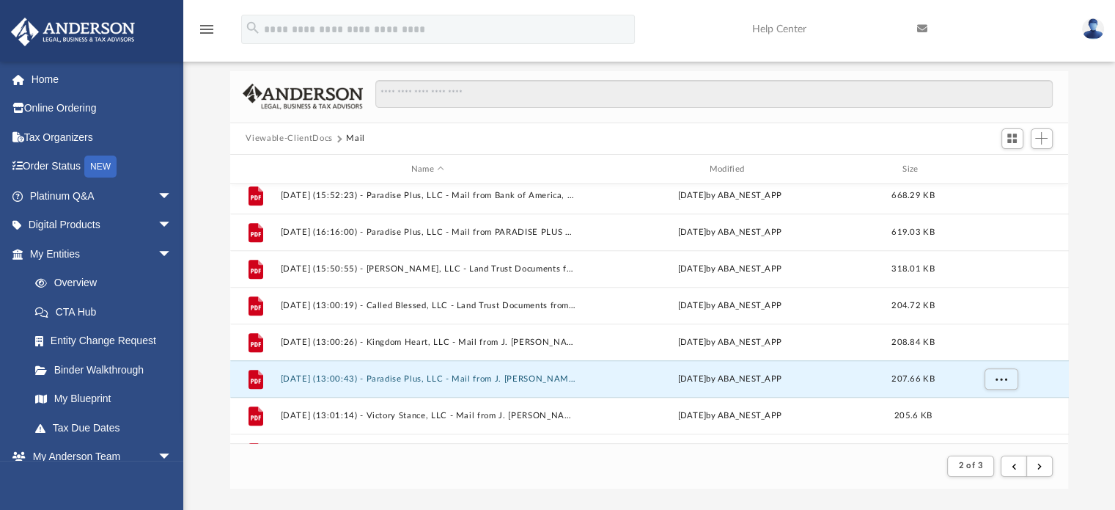
scroll to position [1225, 0]
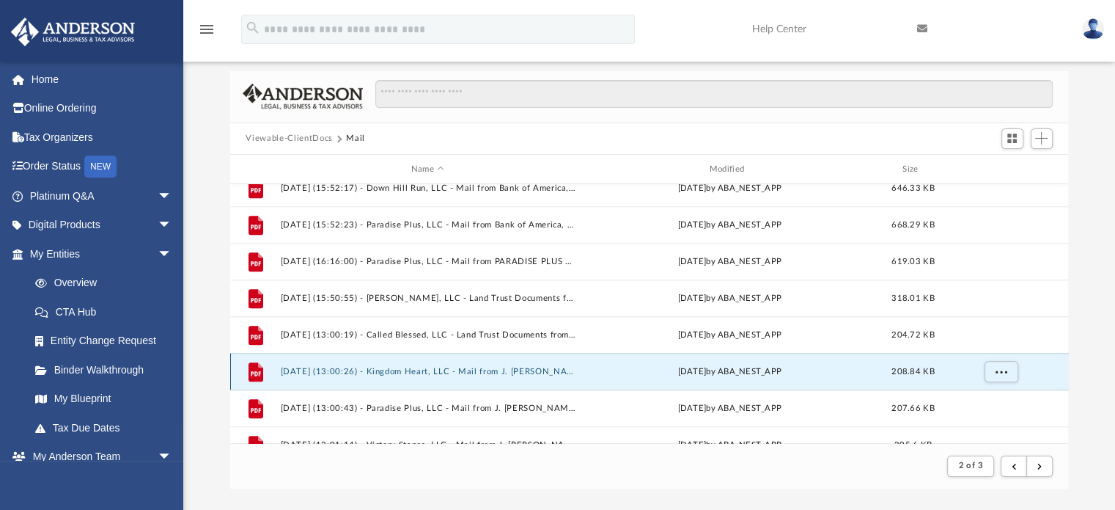
click at [454, 369] on button "2025.08.14 (13:00:26) - Kingdom Heart, LLC - Mail from J. KEN DIAZ.pdf" at bounding box center [428, 372] width 296 height 10
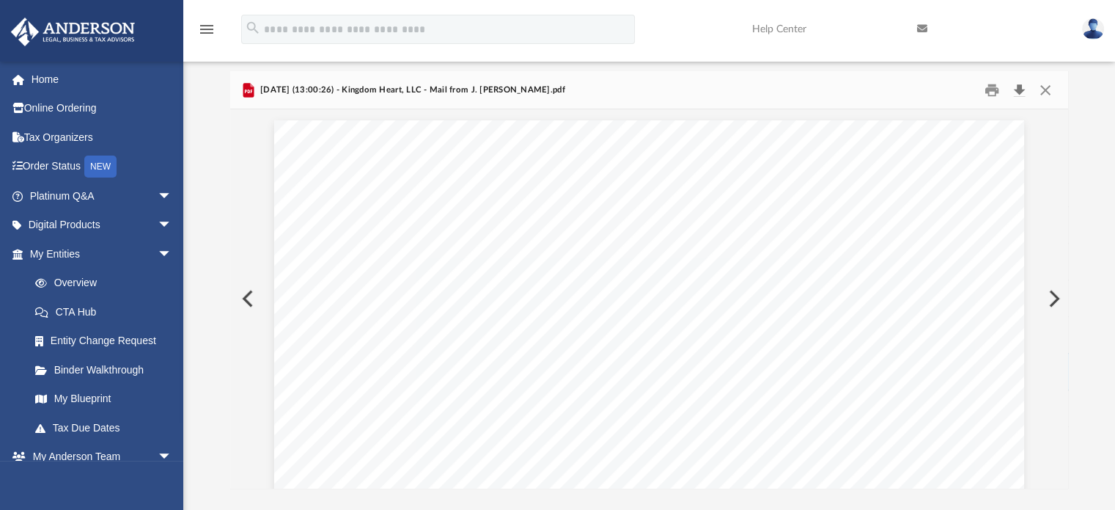
click at [1019, 88] on button "Download" at bounding box center [1020, 89] width 26 height 23
click at [1049, 87] on button "Close" at bounding box center [1046, 89] width 26 height 23
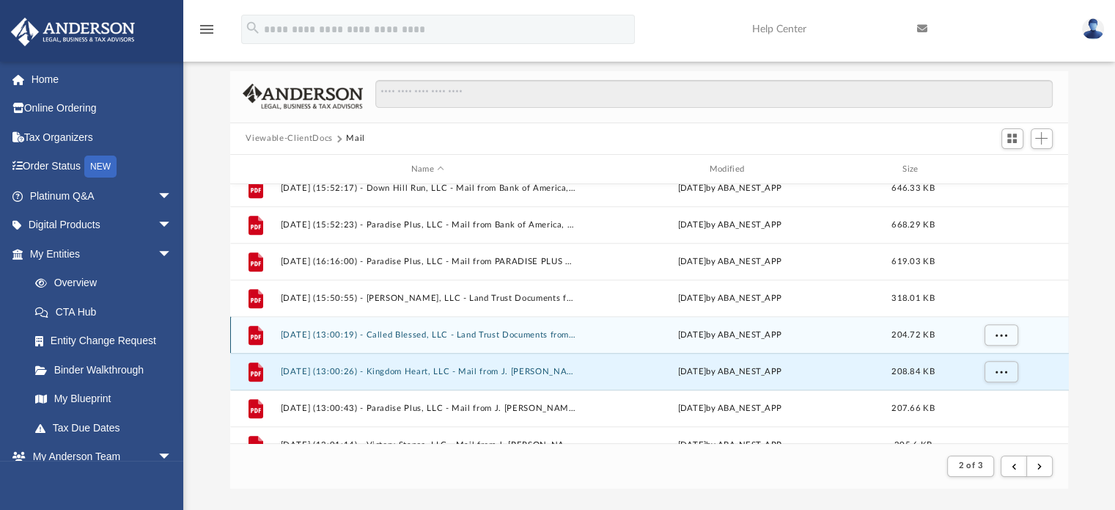
click at [430, 336] on button "2025.08.14 (13:00:19) - Called Blessed, LLC - Land Trust Documents from J. KEN …" at bounding box center [428, 335] width 296 height 10
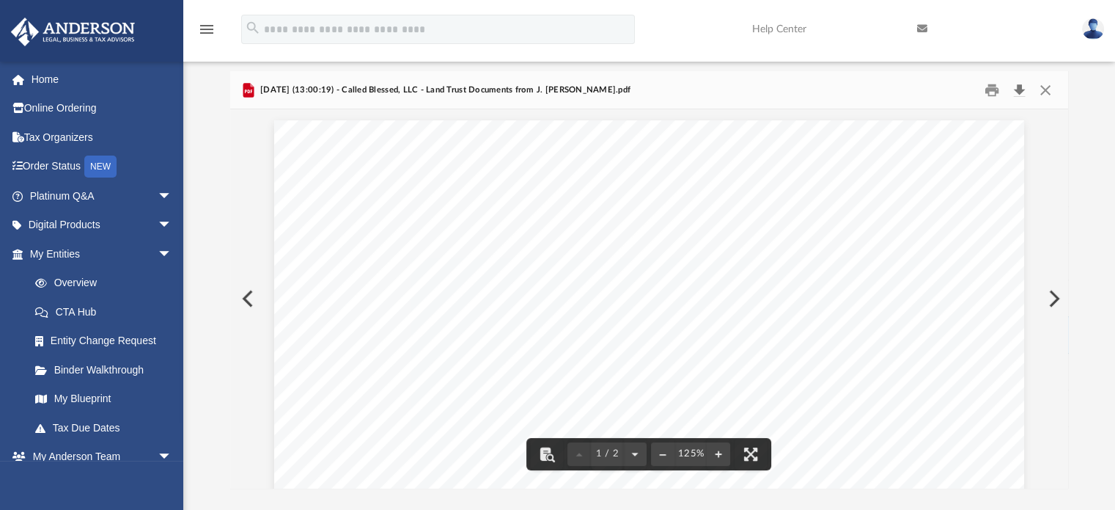
click at [1020, 82] on button "Download" at bounding box center [1020, 89] width 26 height 23
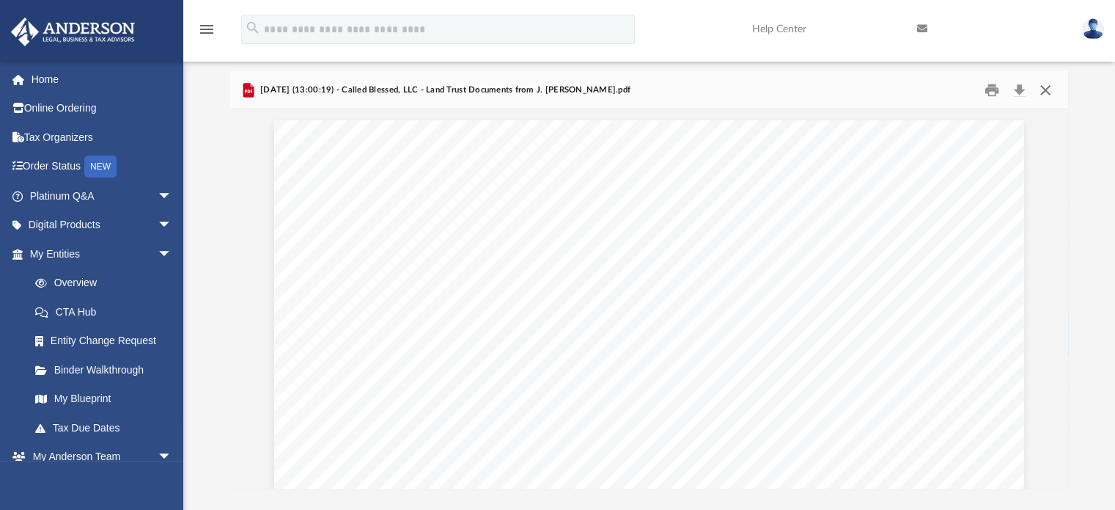
click at [1049, 88] on button "Close" at bounding box center [1046, 89] width 26 height 23
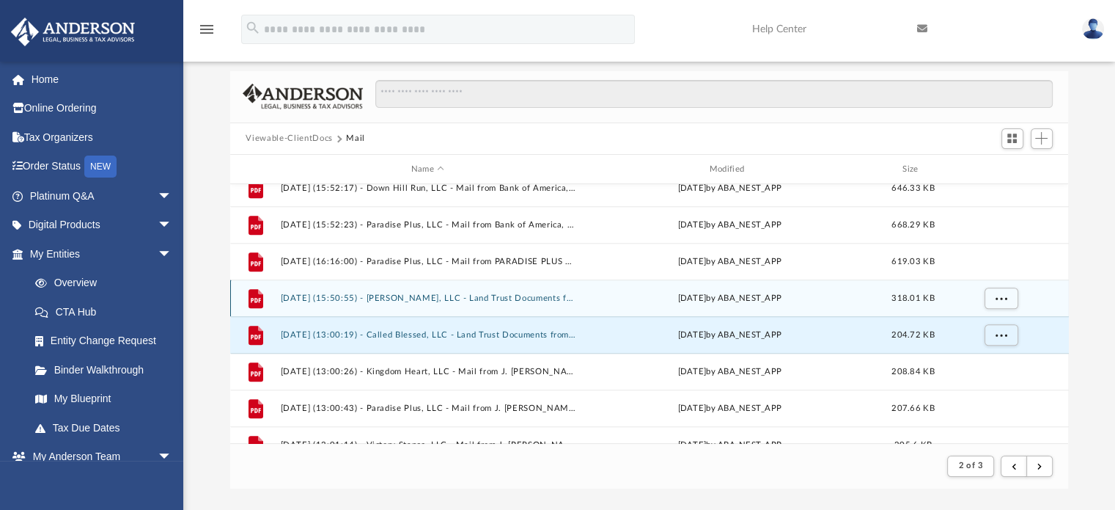
click at [472, 293] on button "2025.08.07 (15:50:55) - Faith Taker, LLC - Land Trust Documents from Lauren Flo…" at bounding box center [428, 298] width 296 height 10
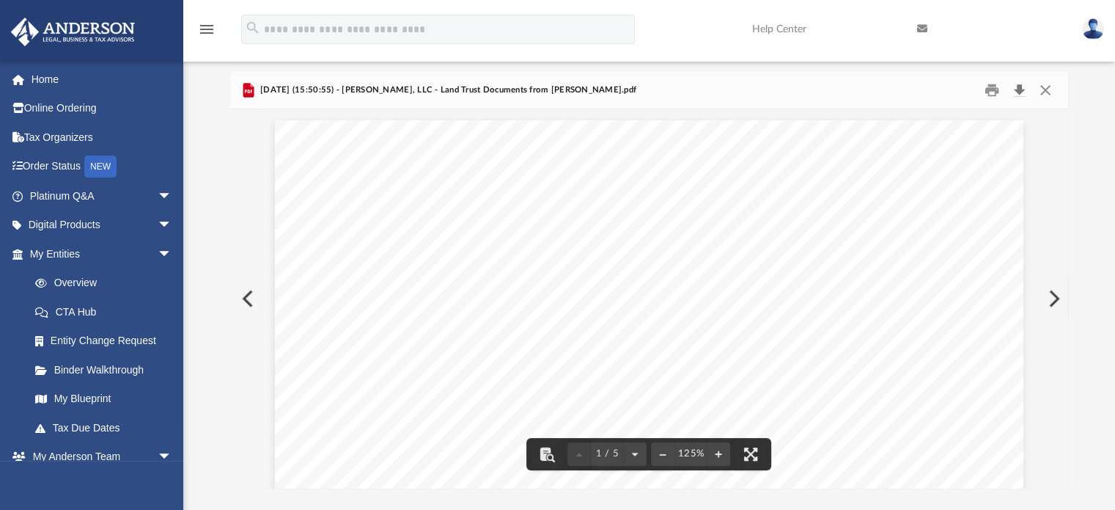
click at [1021, 91] on button "Download" at bounding box center [1020, 89] width 26 height 23
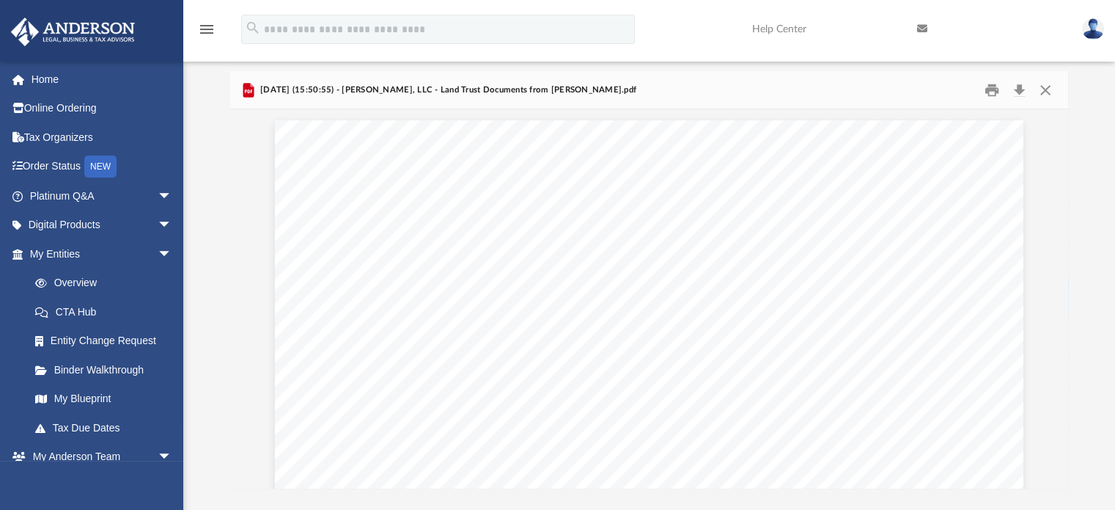
click at [1088, 94] on div "Difficulty viewing your box folder? You can also access your account directly o…" at bounding box center [649, 279] width 932 height 417
click at [1043, 82] on button "Close" at bounding box center [1046, 89] width 26 height 23
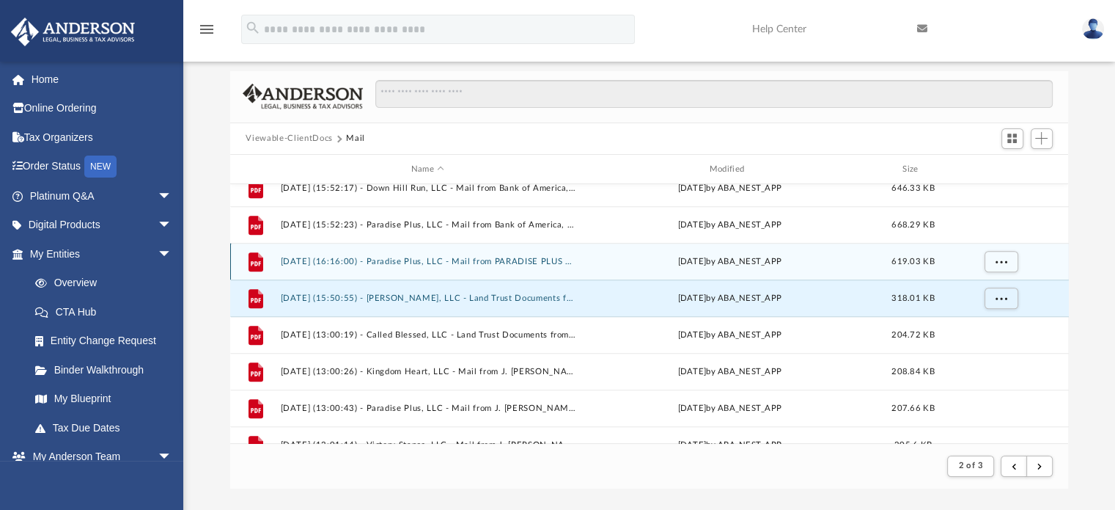
click at [498, 266] on div "File 2025.08.05 (16:16:00) - Paradise Plus, LLC - Mail from PARADISE PLUS L L C…" at bounding box center [649, 261] width 839 height 37
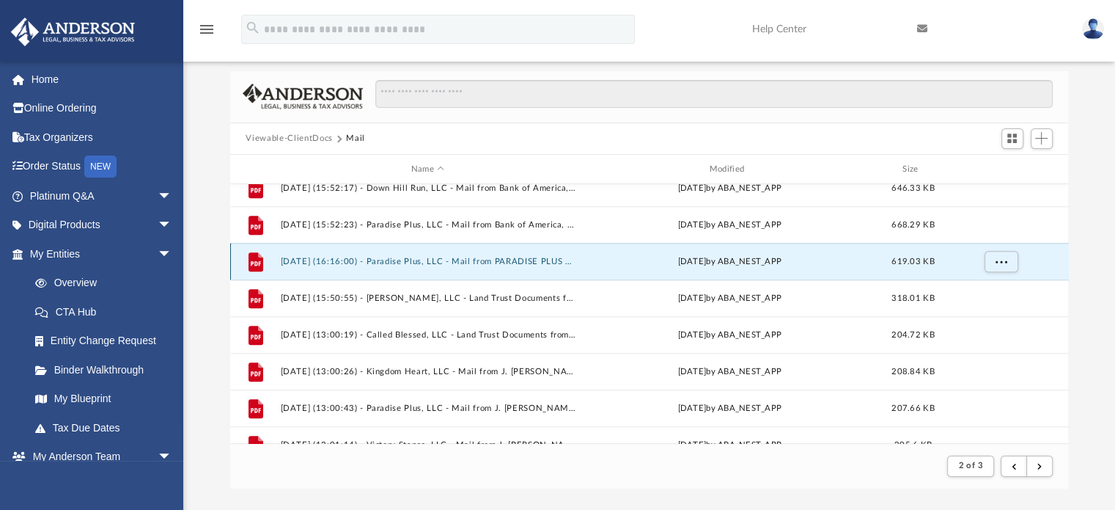
click at [494, 257] on button "2025.08.05 (16:16:00) - Paradise Plus, LLC - Mail from PARADISE PLUS L L C.pdf" at bounding box center [428, 262] width 296 height 10
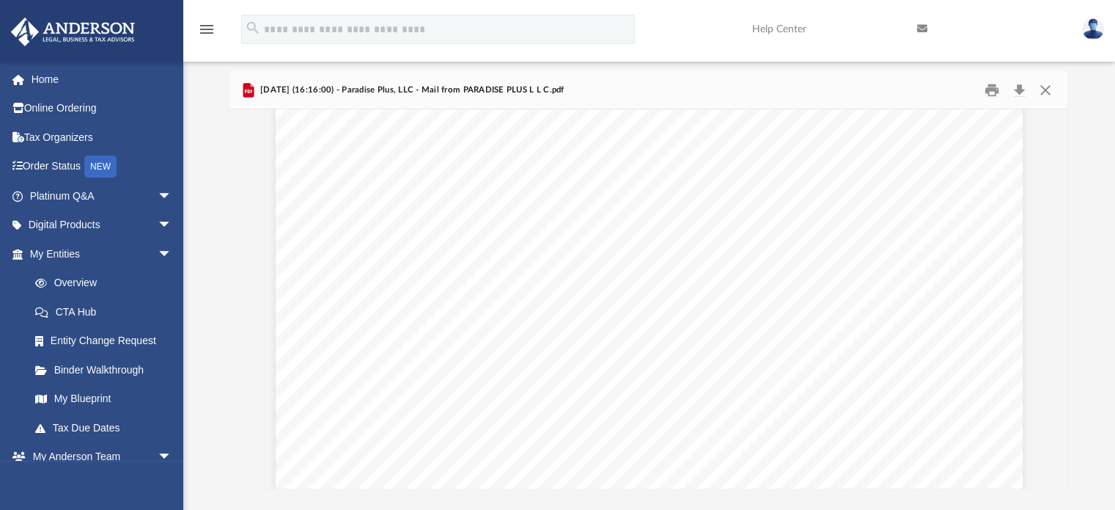
scroll to position [0, 0]
click at [1017, 92] on button "Download" at bounding box center [1020, 89] width 26 height 23
click at [1085, 96] on div "Difficulty viewing your box folder? You can also access your account directly o…" at bounding box center [649, 279] width 932 height 417
